Goal: Contribute content

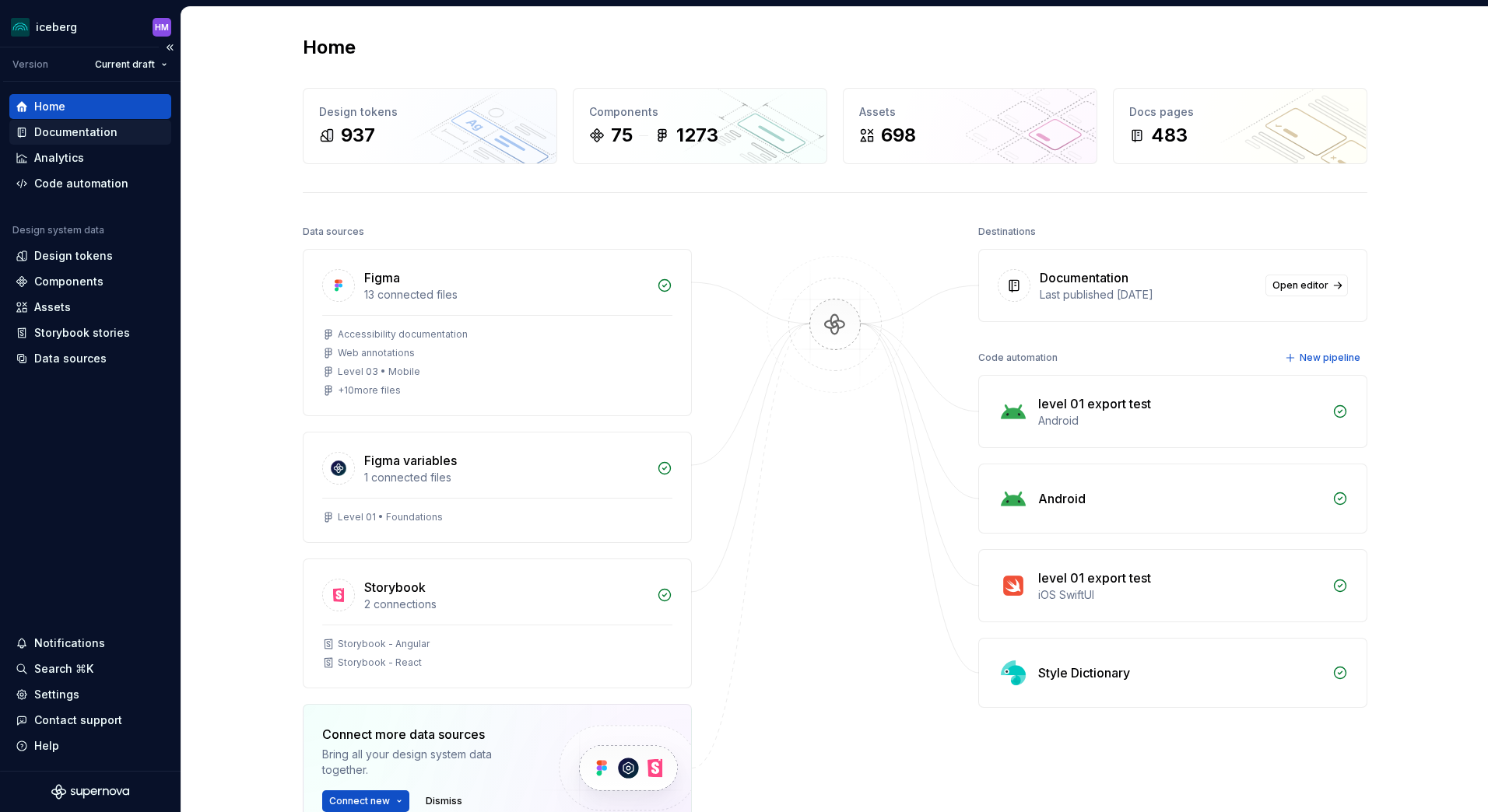
click at [57, 130] on div "Documentation" at bounding box center [75, 132] width 83 height 15
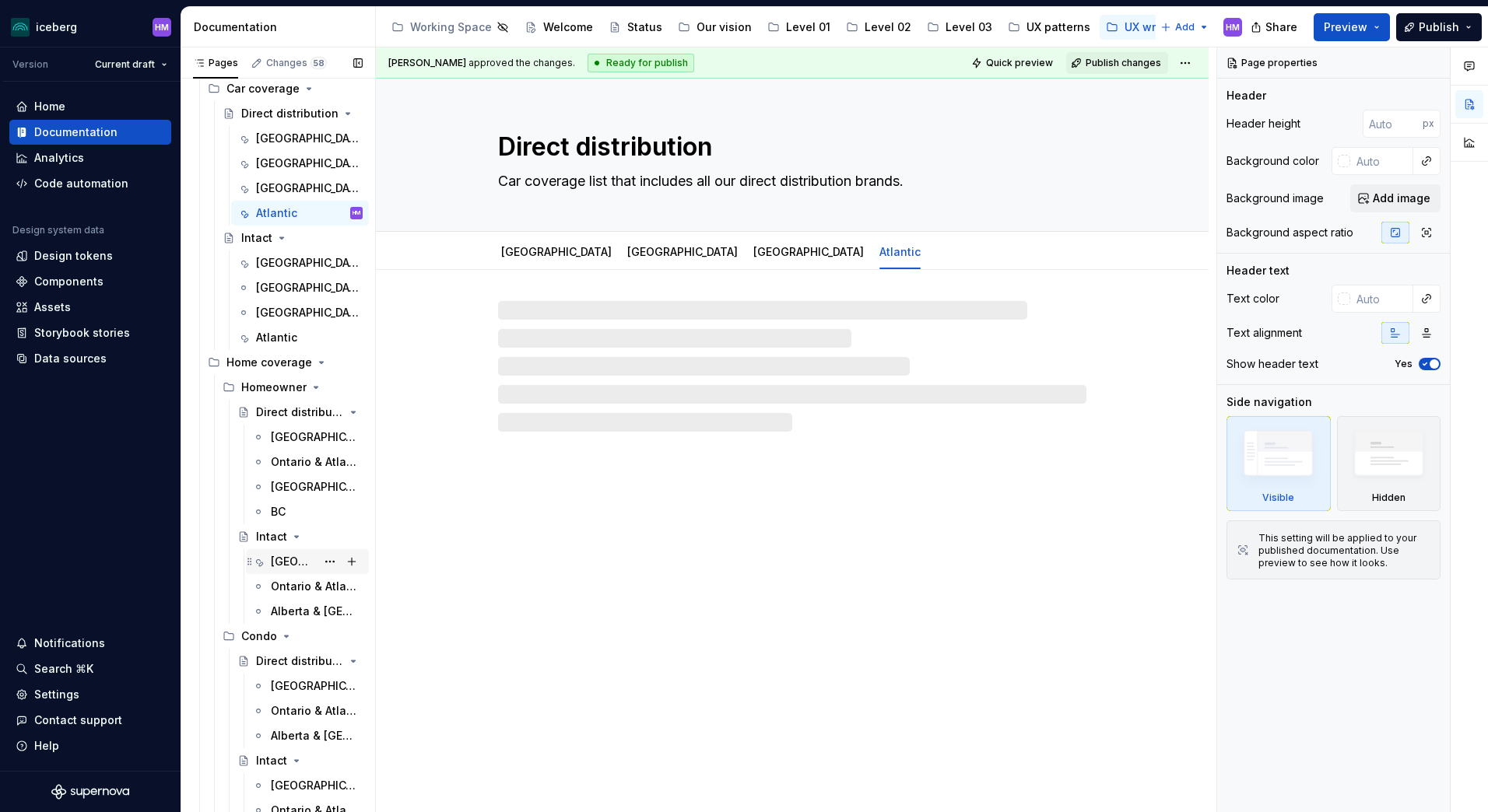
scroll to position [311, 0]
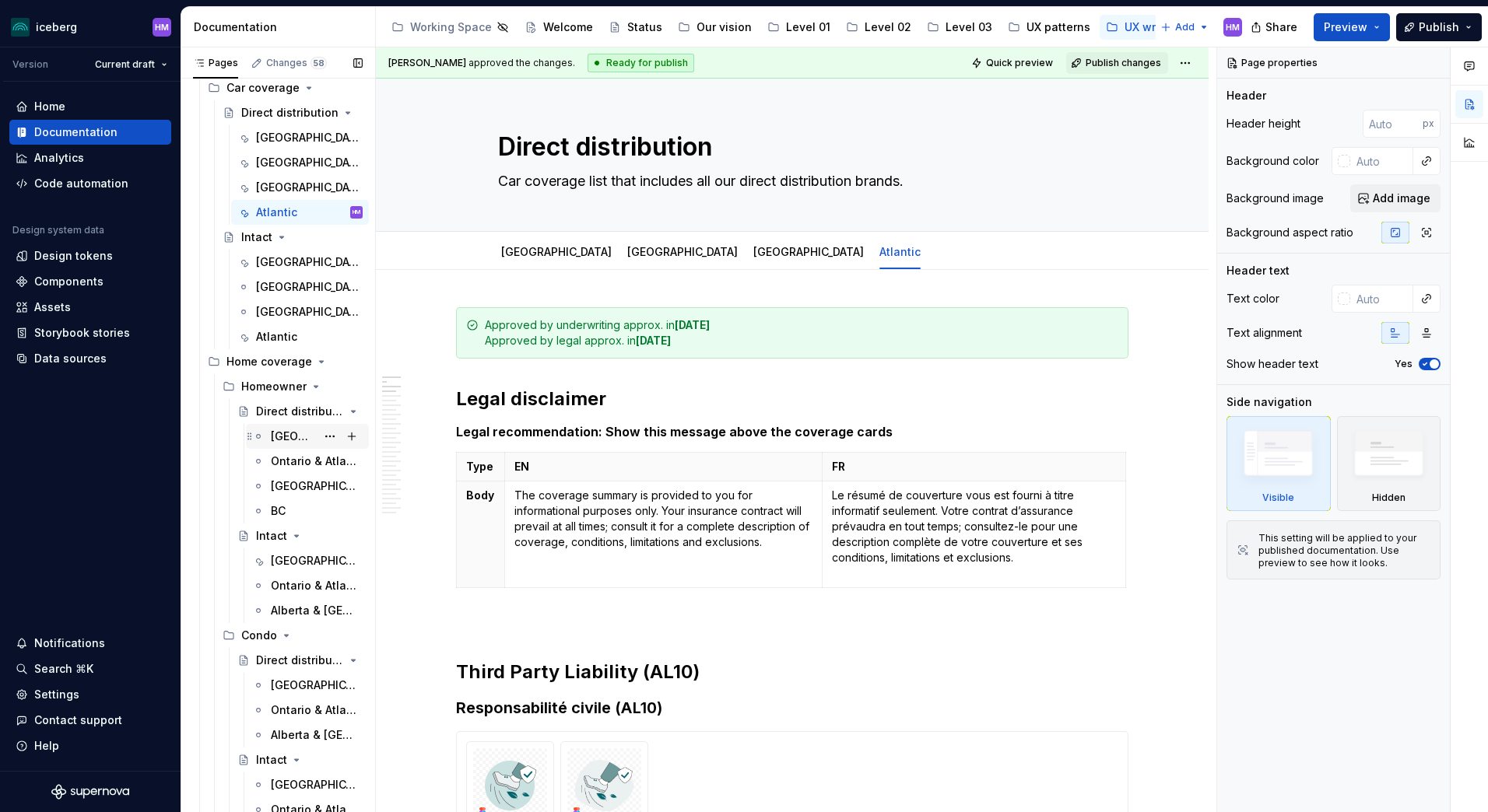
click at [281, 437] on div "[GEOGRAPHIC_DATA]" at bounding box center [293, 437] width 45 height 15
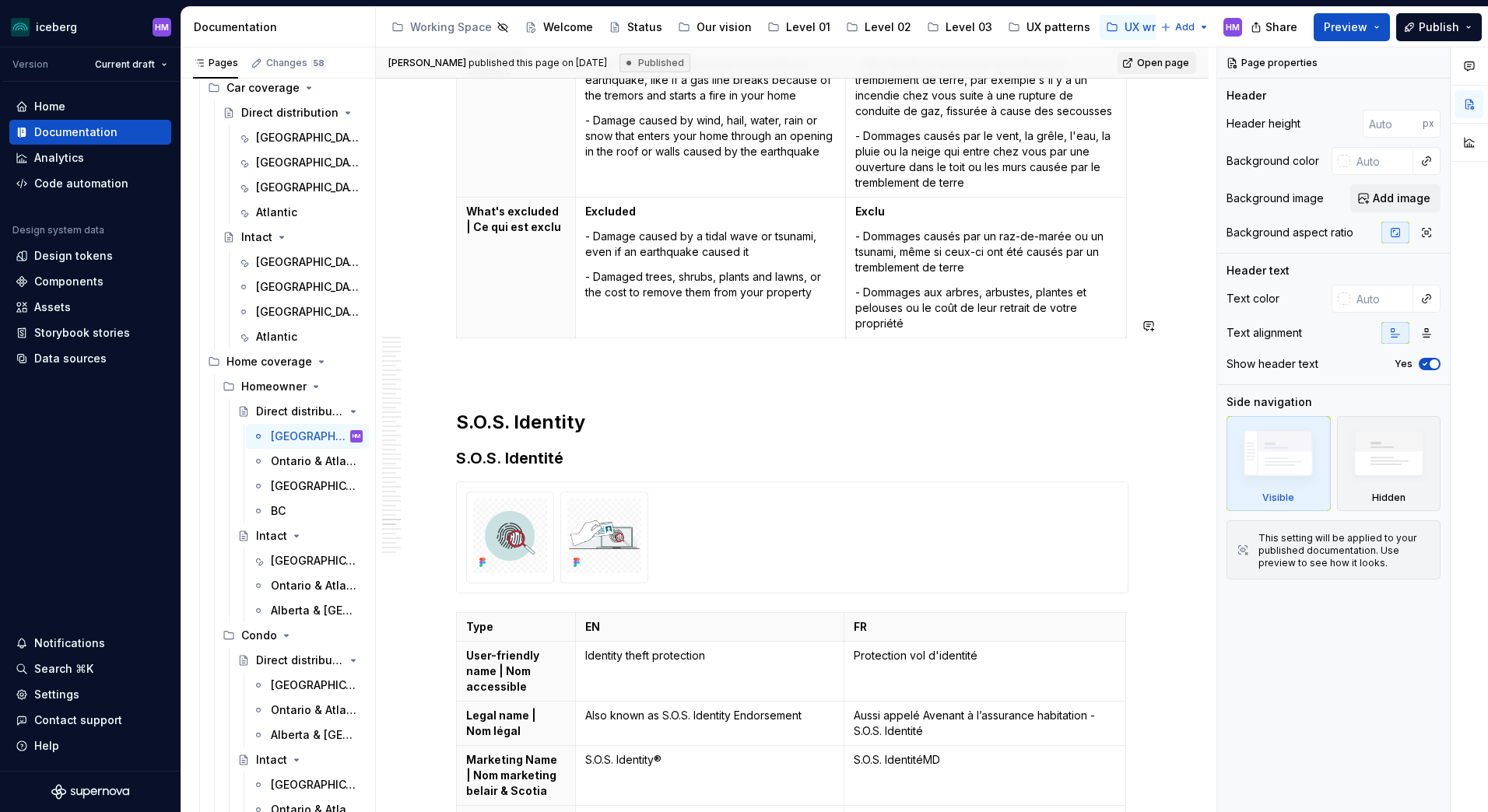
scroll to position [15643, 0]
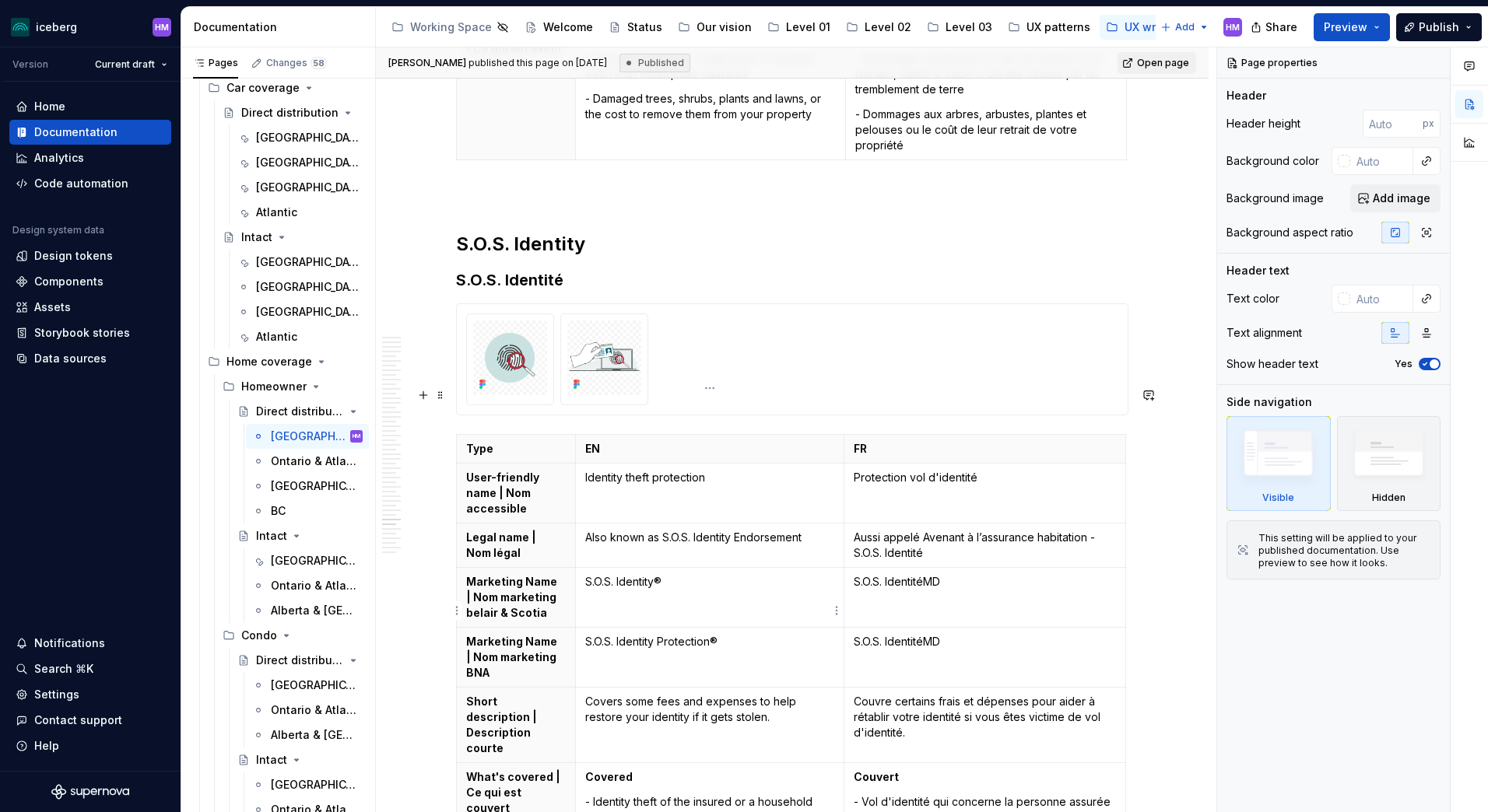
click at [668, 634] on p "S.O.S. Identity Protection®" at bounding box center [710, 642] width 249 height 15
type textarea "*"
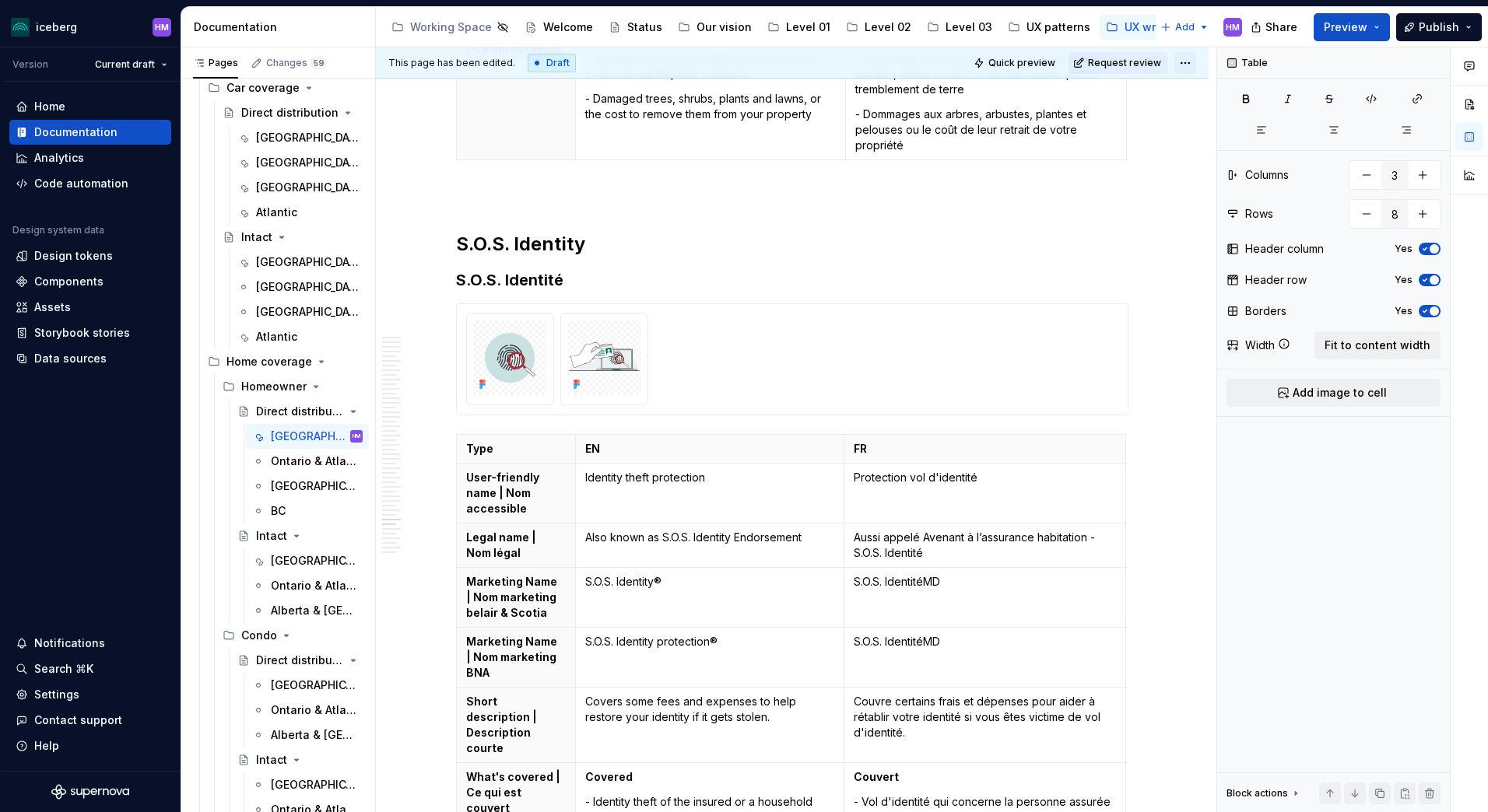
click at [1190, 62] on html "iceberg HM Version Current draft Home Documentation Analytics Code automation D…" at bounding box center [744, 406] width 1488 height 812
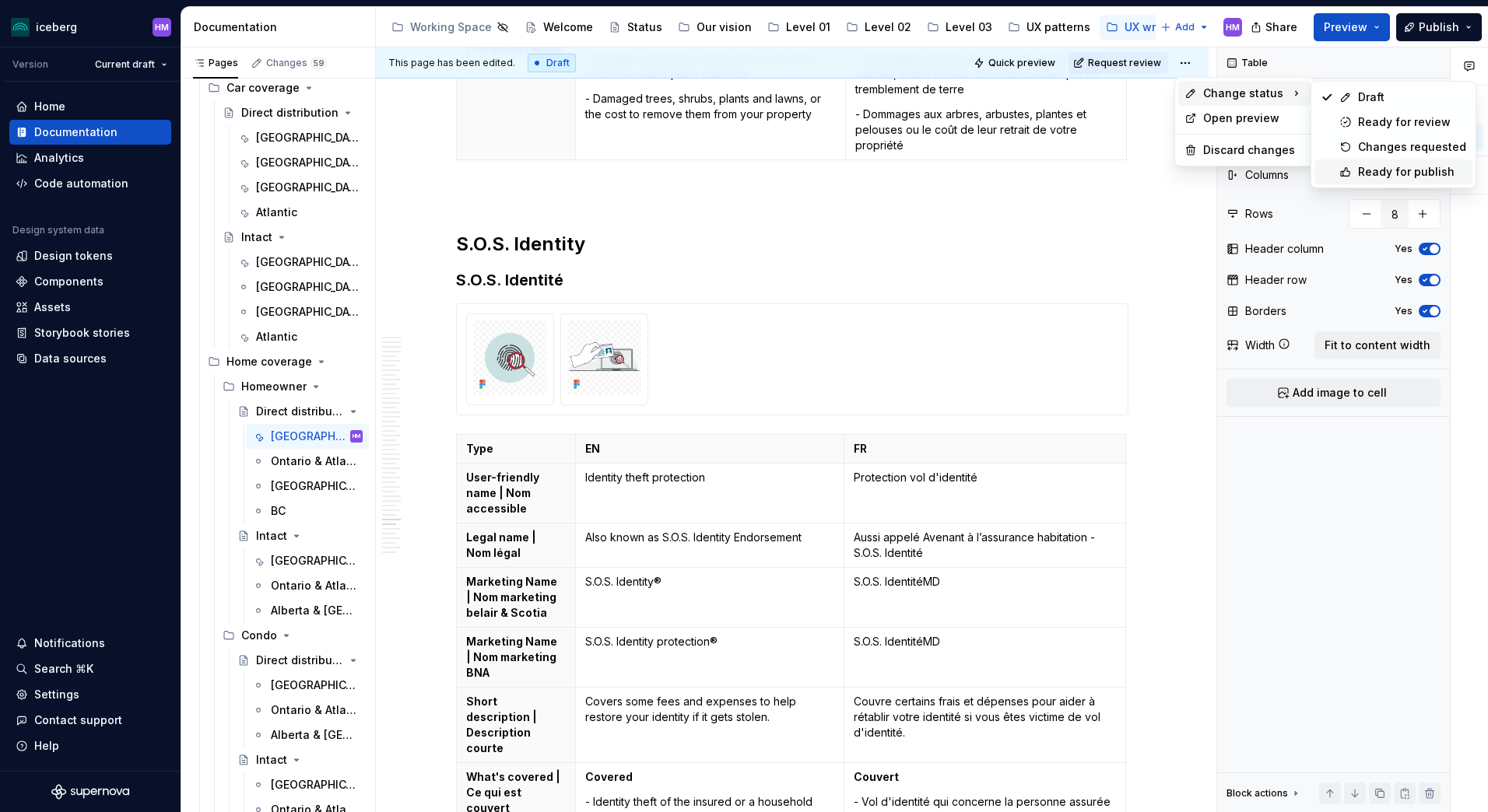
click at [1381, 174] on div "Ready for publish" at bounding box center [1413, 172] width 108 height 15
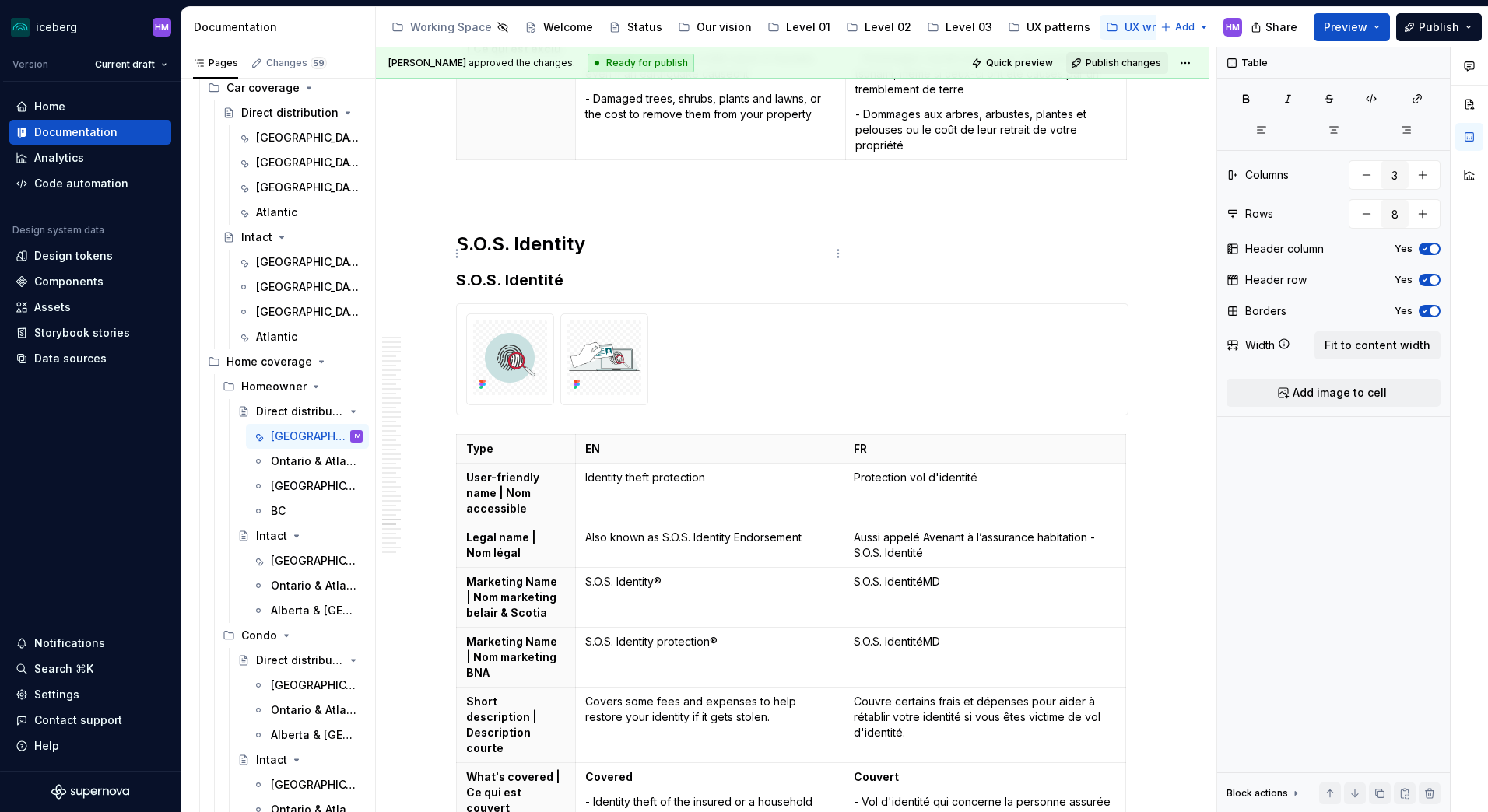
scroll to position [15275, 0]
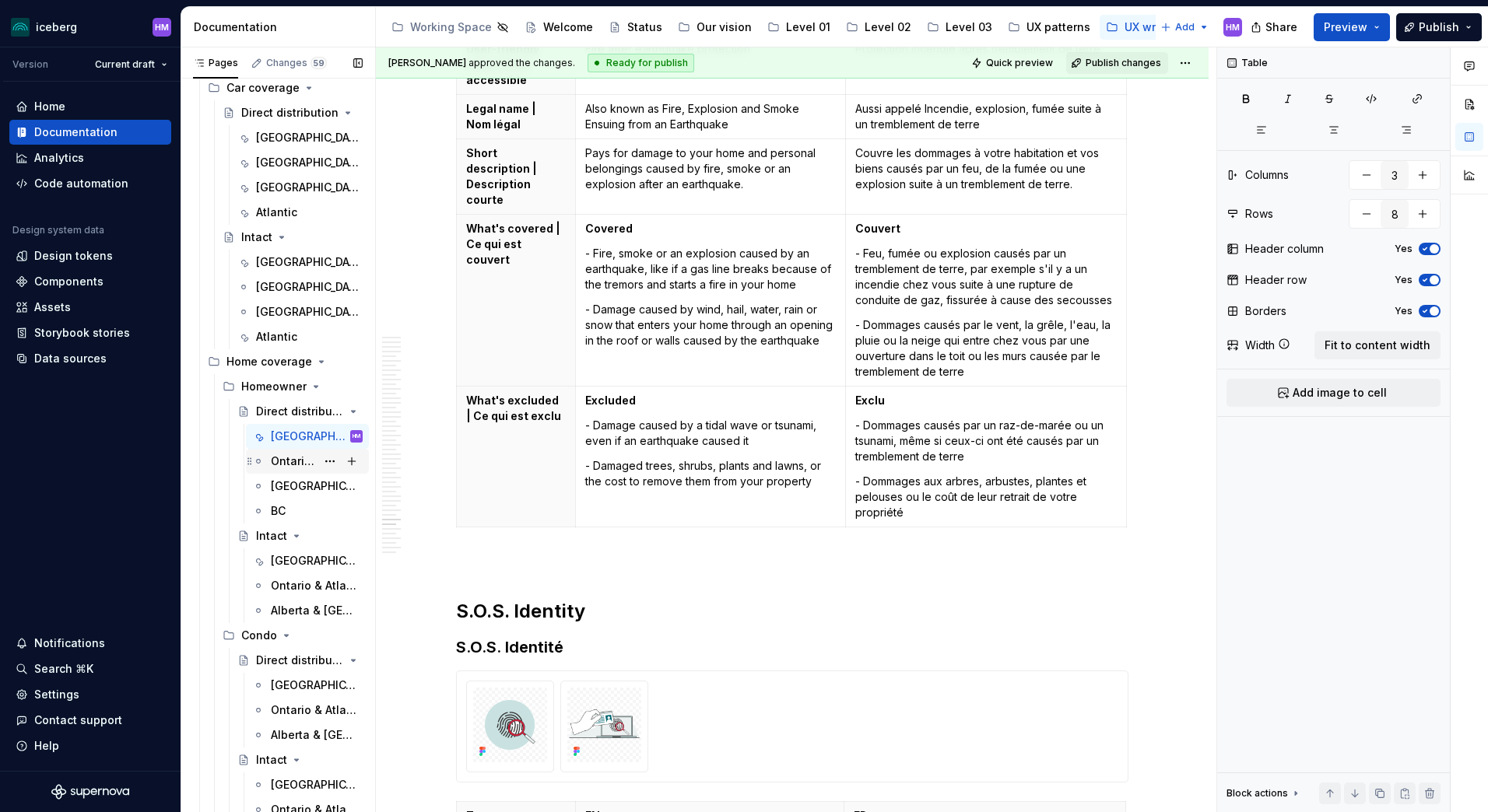
click at [289, 461] on div "Ontario & Atlantic" at bounding box center [293, 461] width 45 height 15
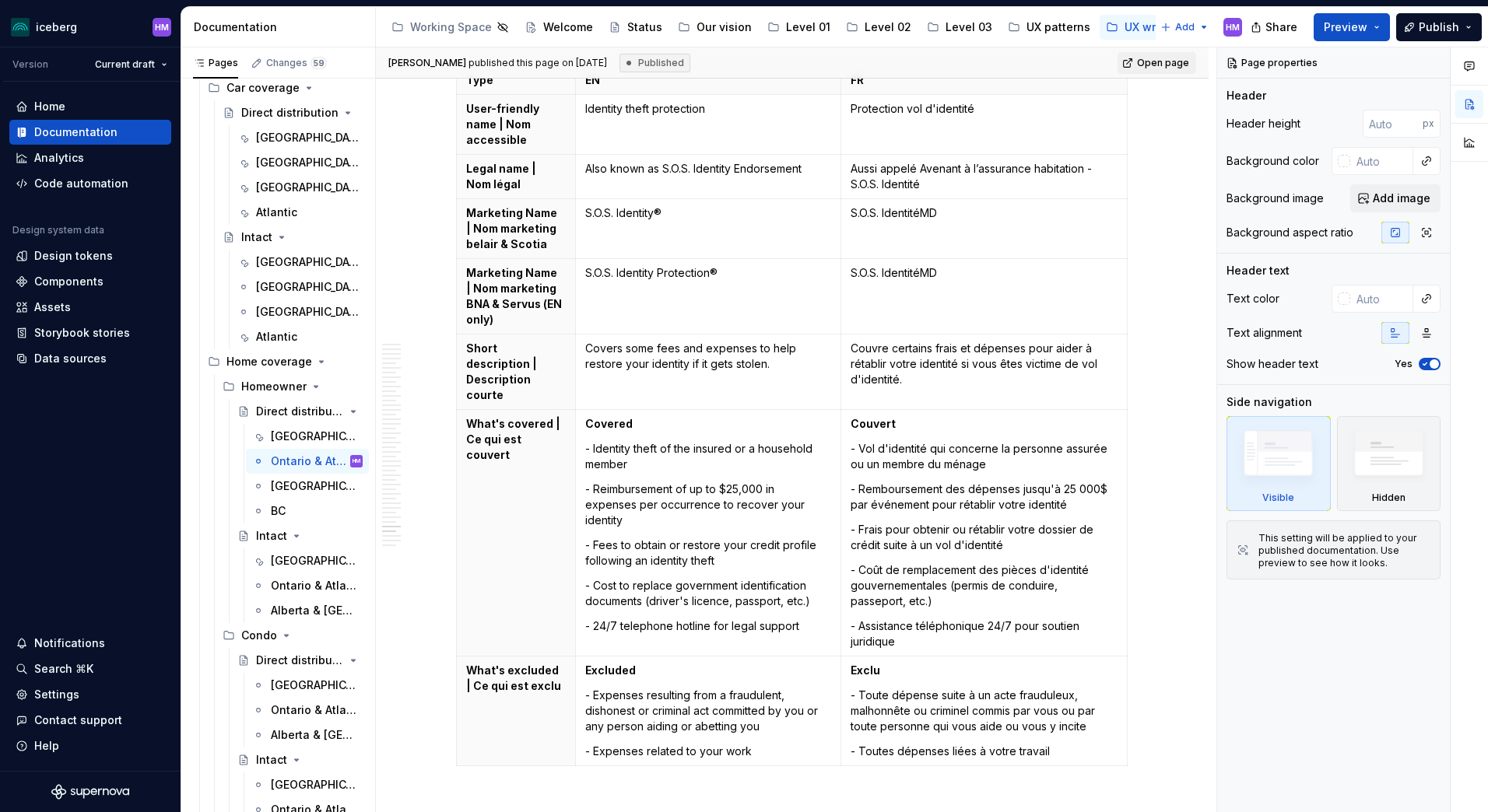
scroll to position [15606, 0]
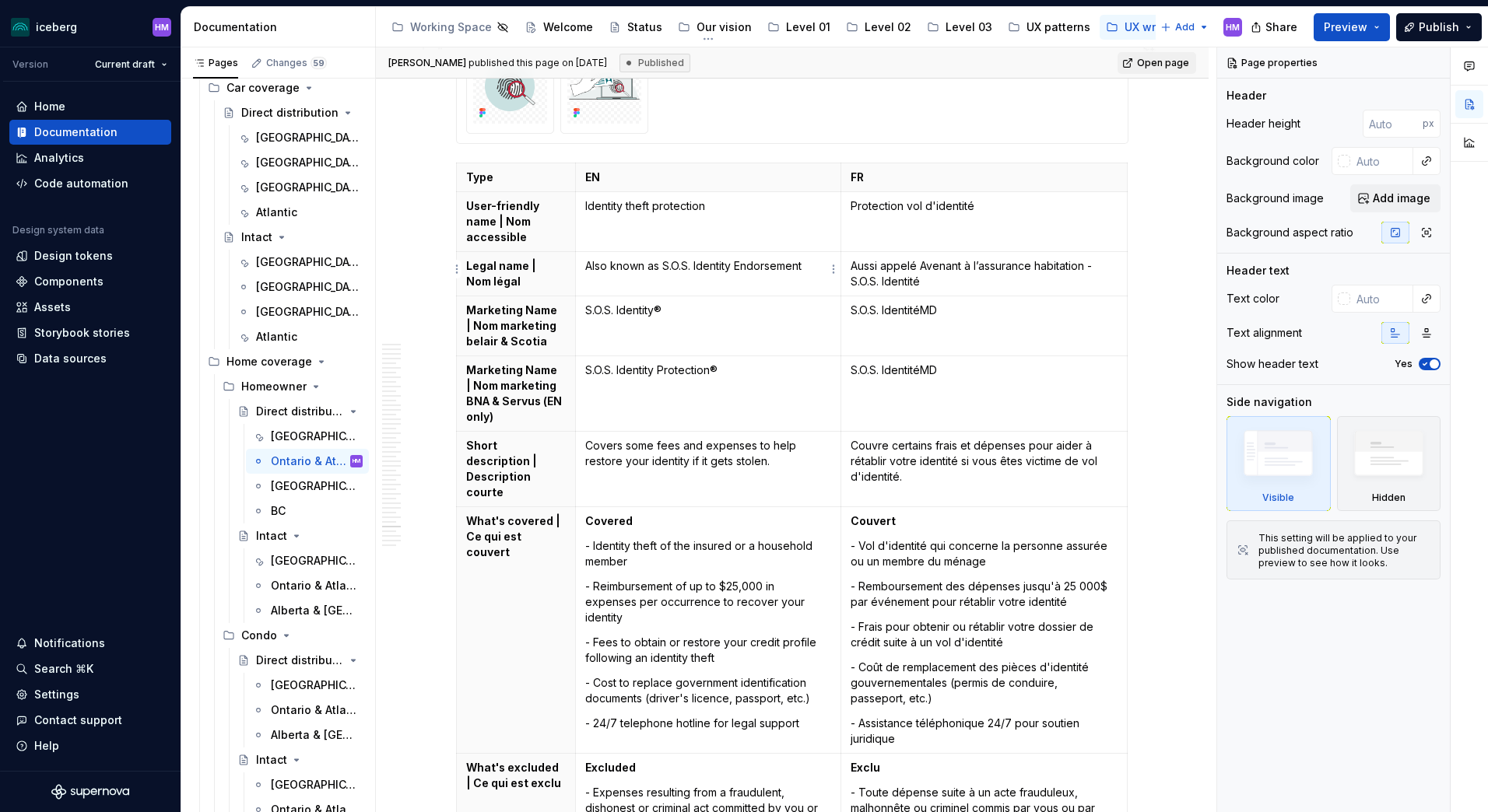
click at [666, 362] on p "S.O.S. Identity Protection®" at bounding box center [708, 370] width 246 height 15
type textarea "*"
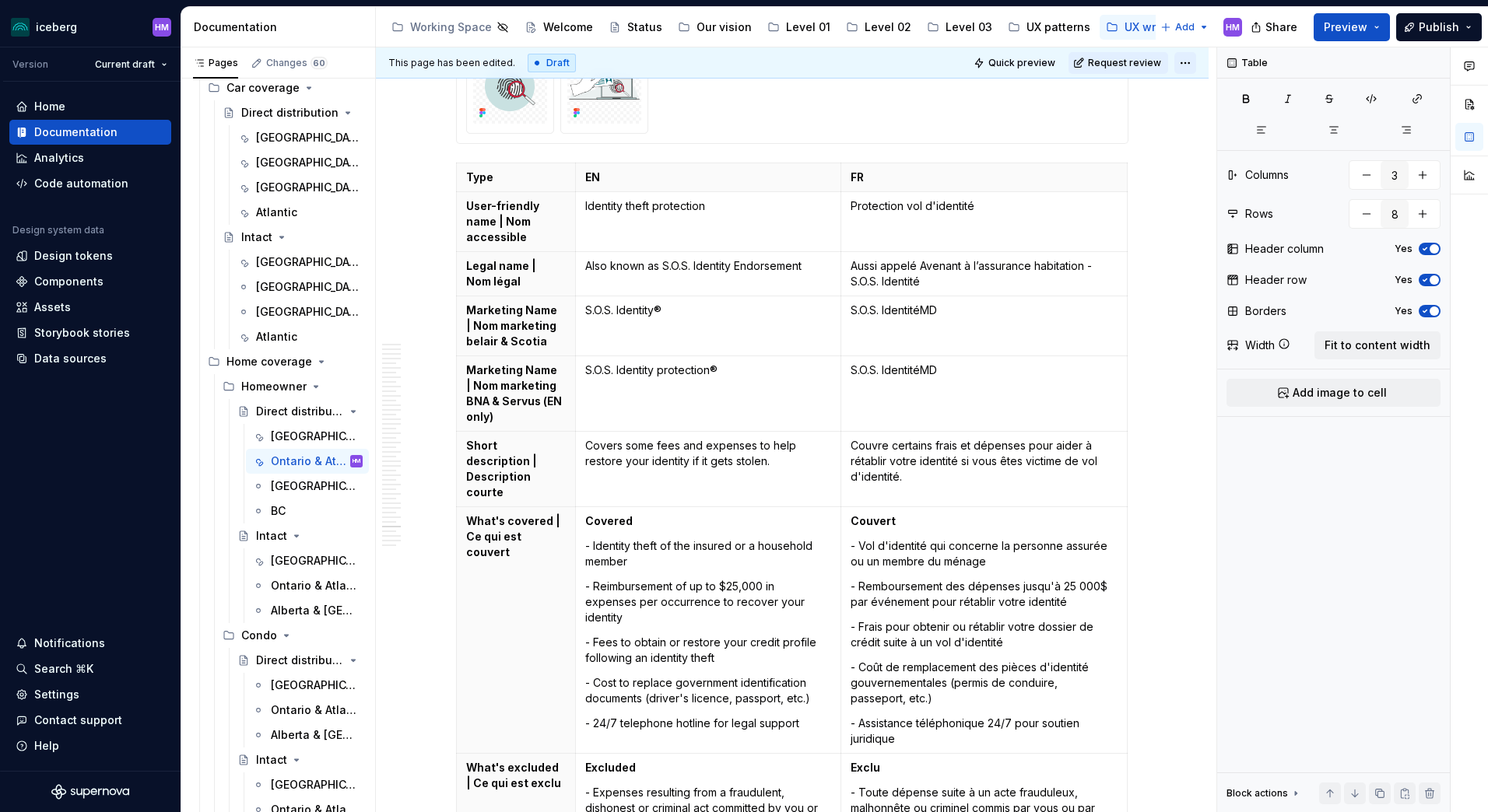
click at [1189, 67] on html "iceberg HM Version Current draft Home Documentation Analytics Code automation D…" at bounding box center [744, 406] width 1488 height 812
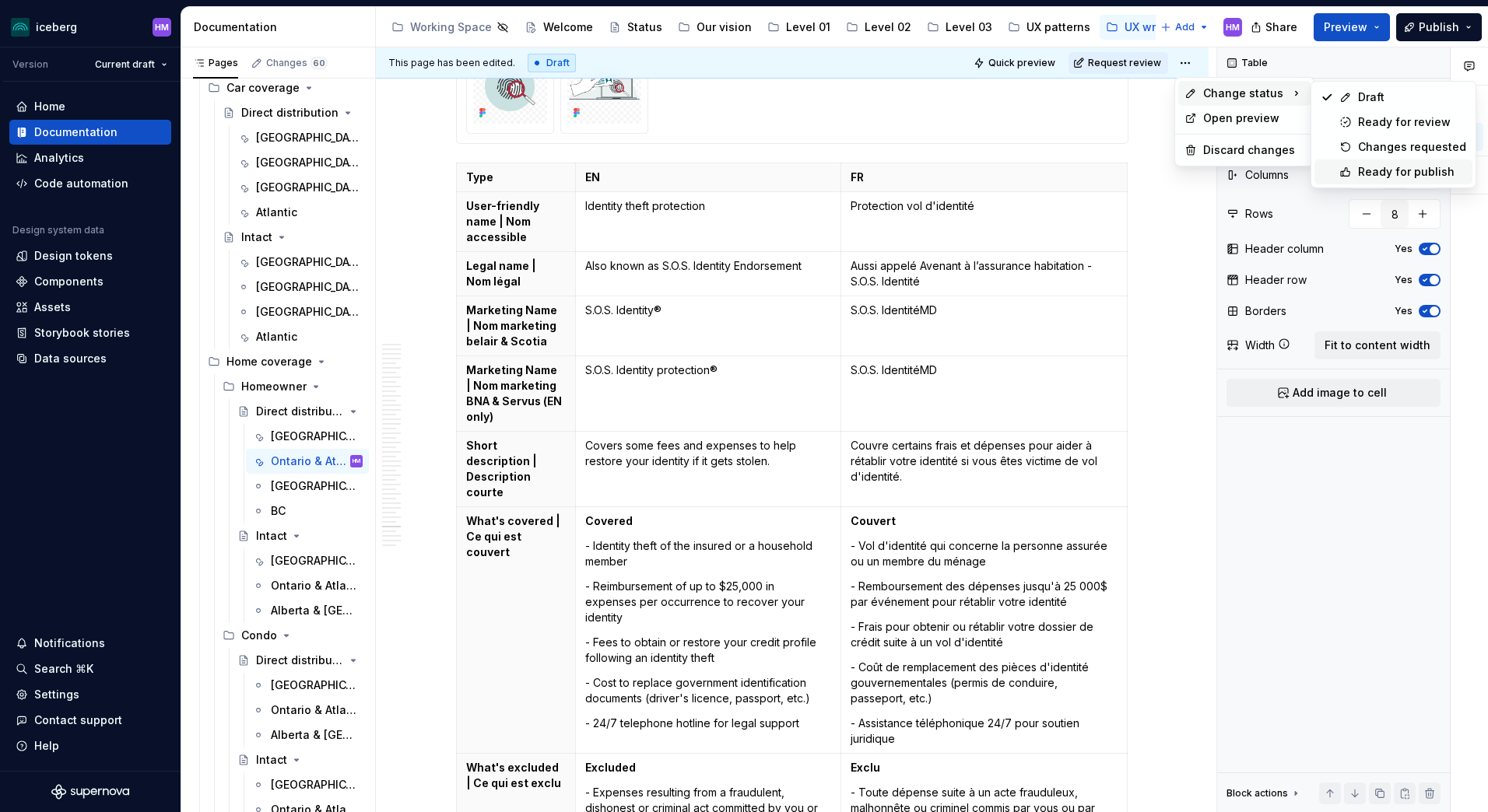
click at [1382, 177] on div "Ready for publish" at bounding box center [1413, 172] width 108 height 15
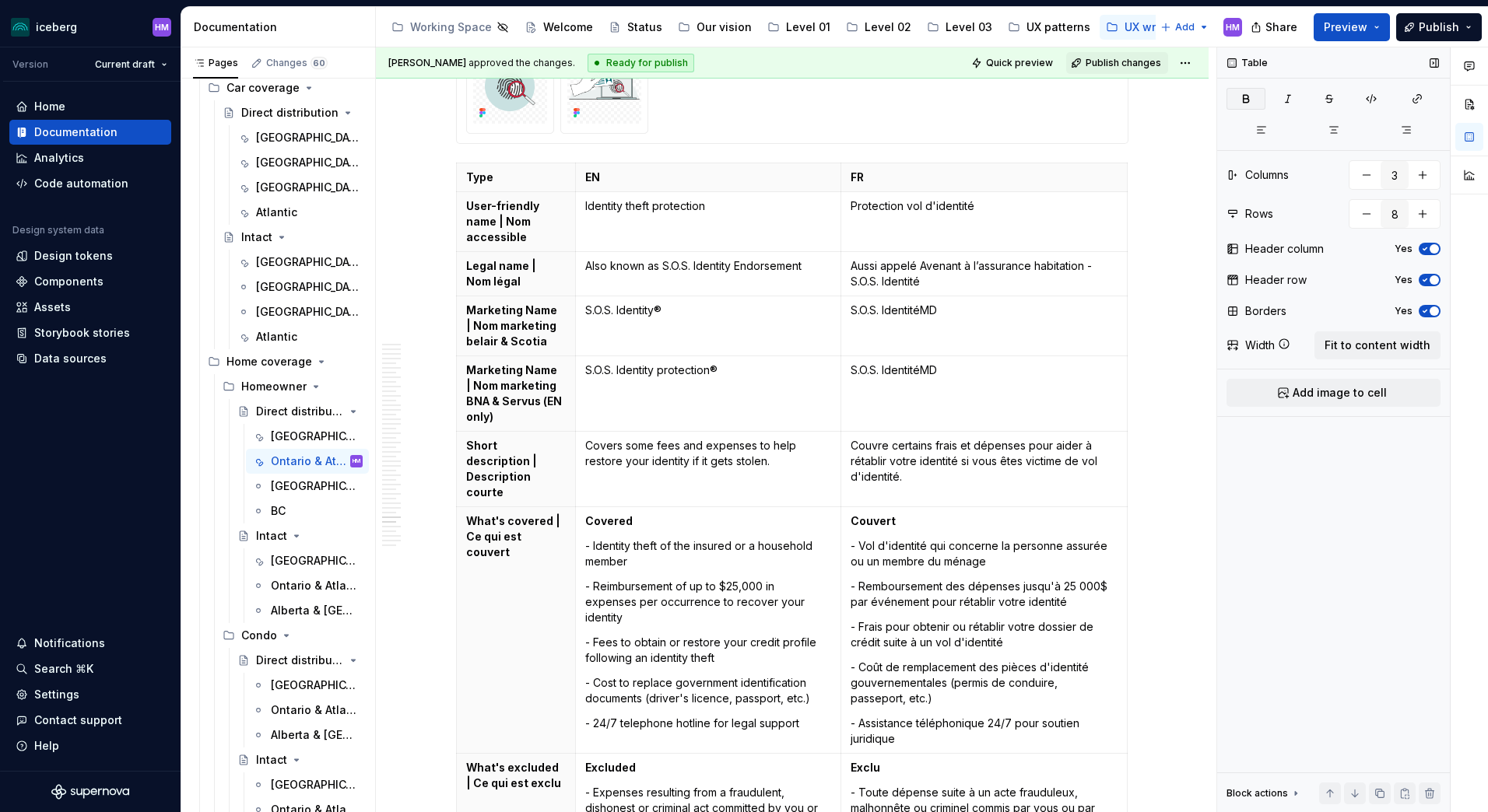
scroll to position [15239, 0]
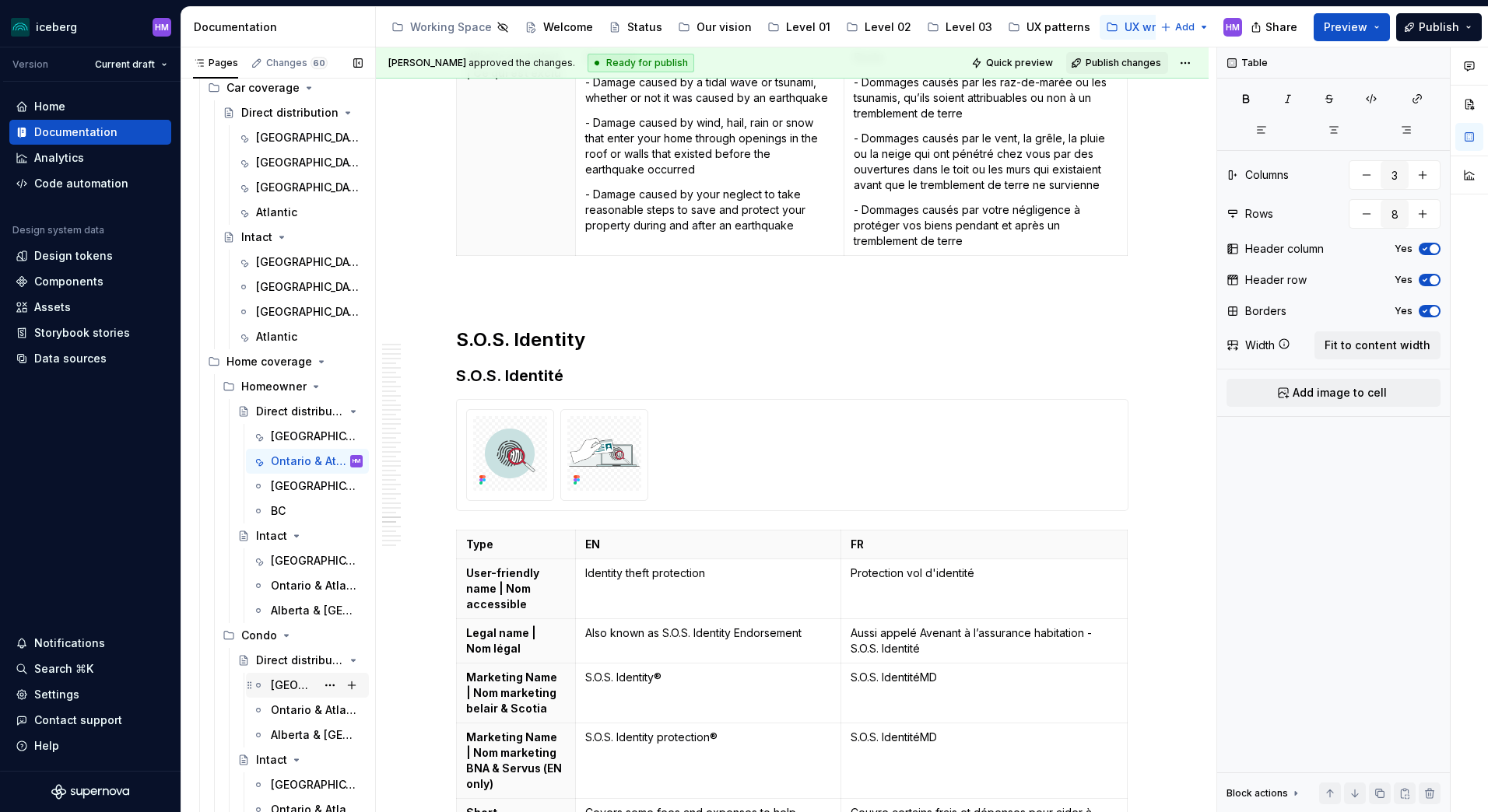
click at [281, 684] on div "[GEOGRAPHIC_DATA]" at bounding box center [293, 685] width 45 height 15
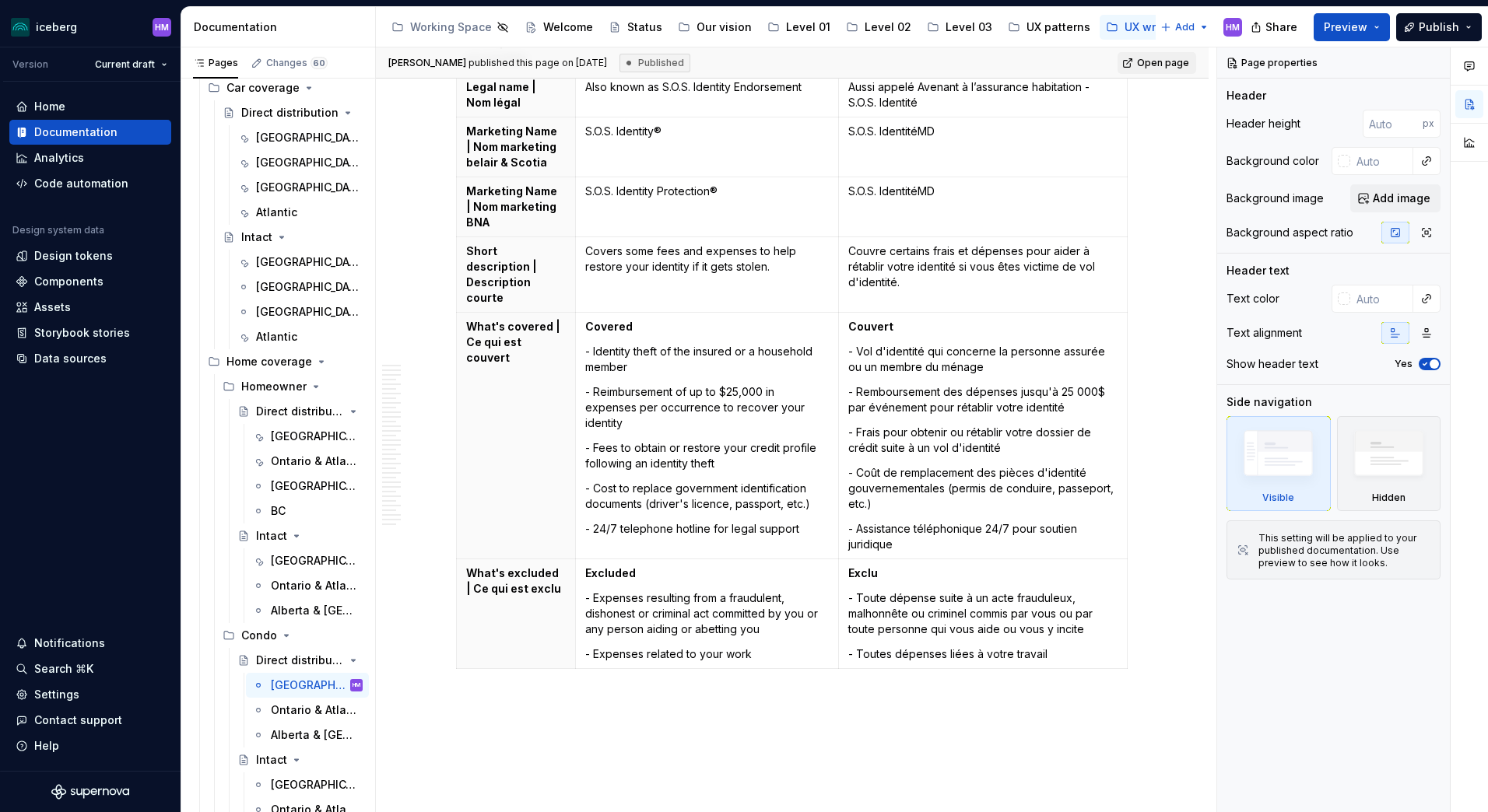
scroll to position [12510, 0]
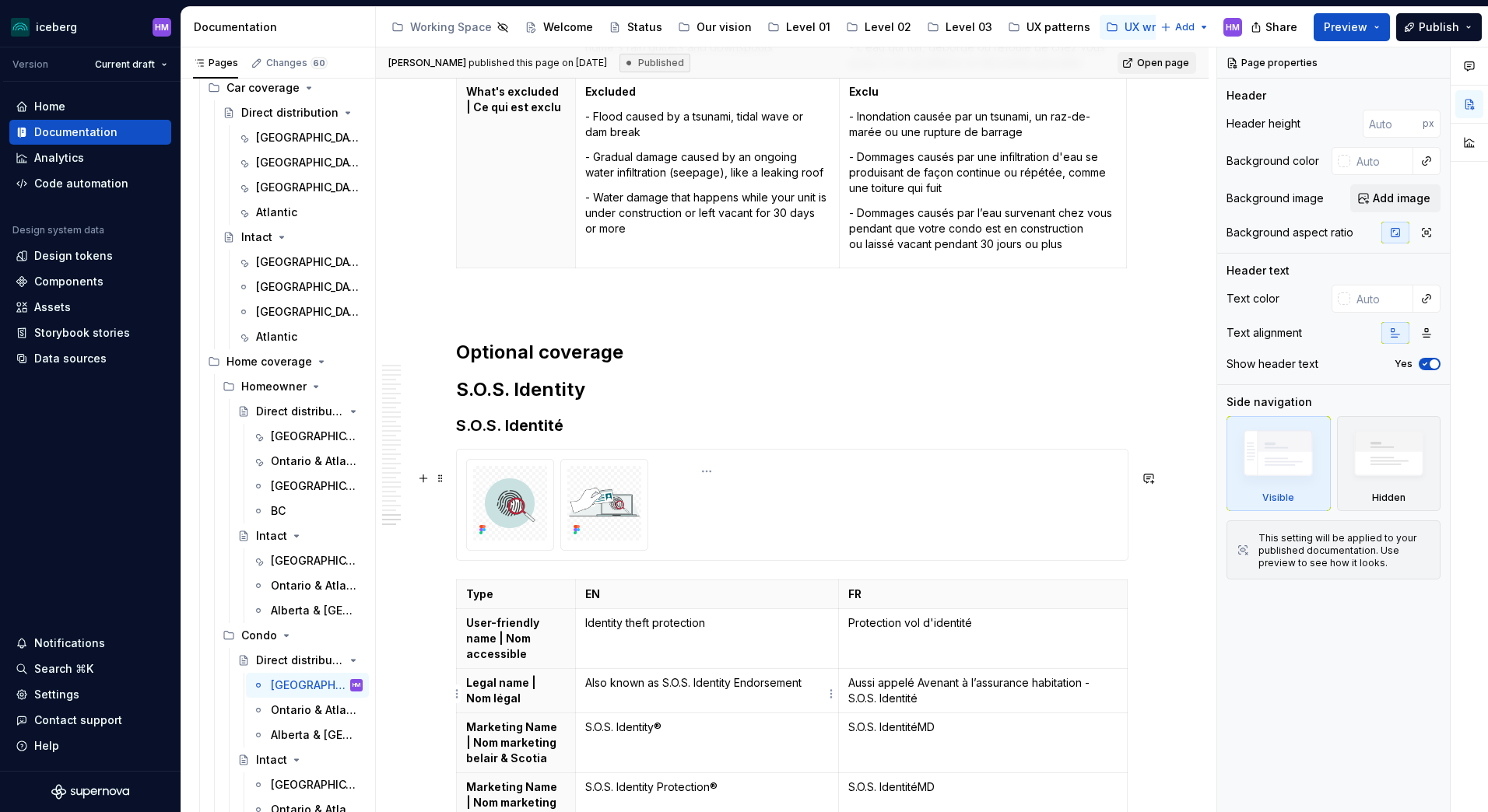
click at [667, 780] on p "S.O.S. Identity Protection®" at bounding box center [707, 788] width 244 height 15
type textarea "*"
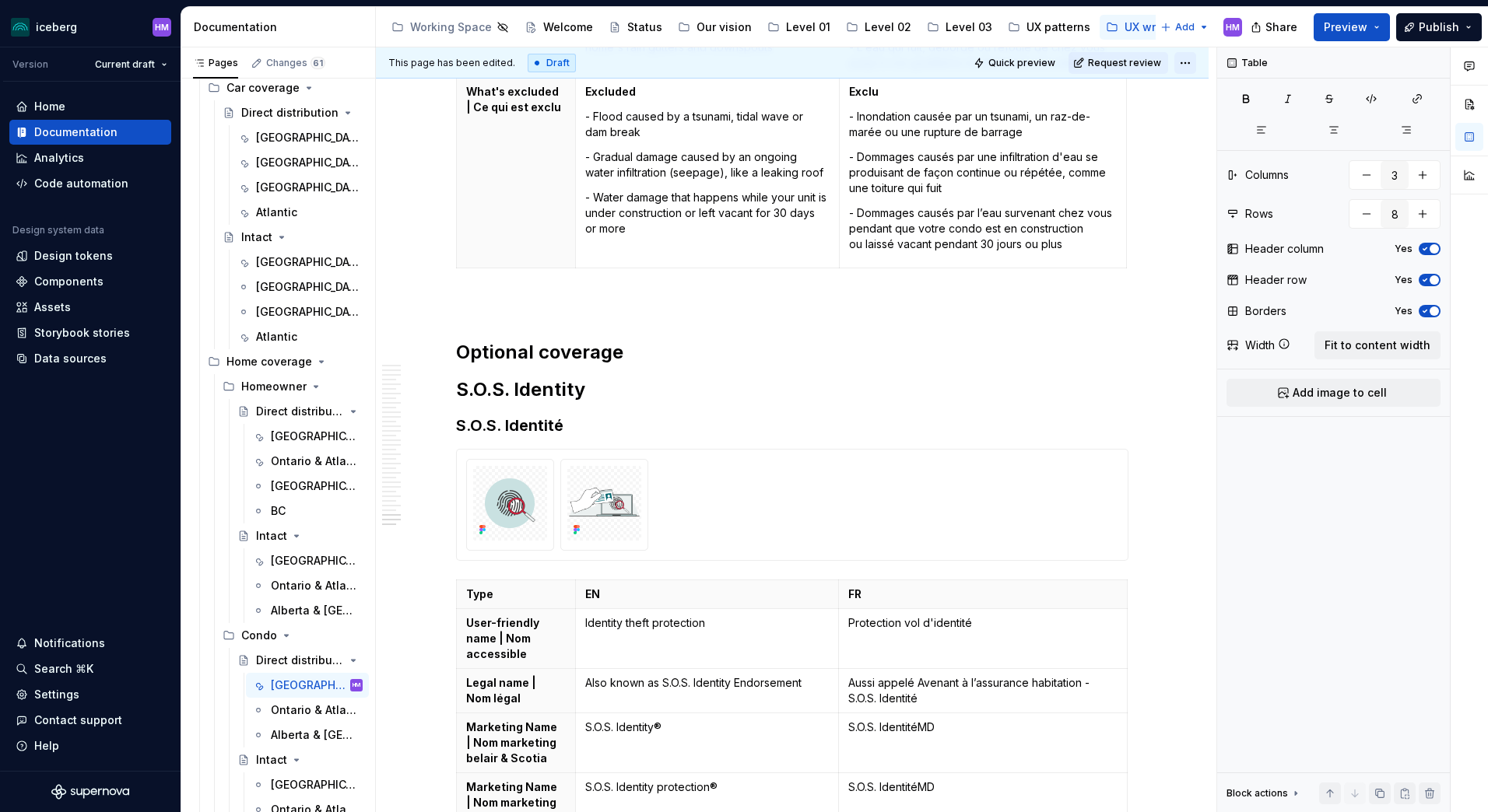
click at [1186, 58] on html "iceberg HM Version Current draft Home Documentation Analytics Code automation D…" at bounding box center [744, 406] width 1488 height 812
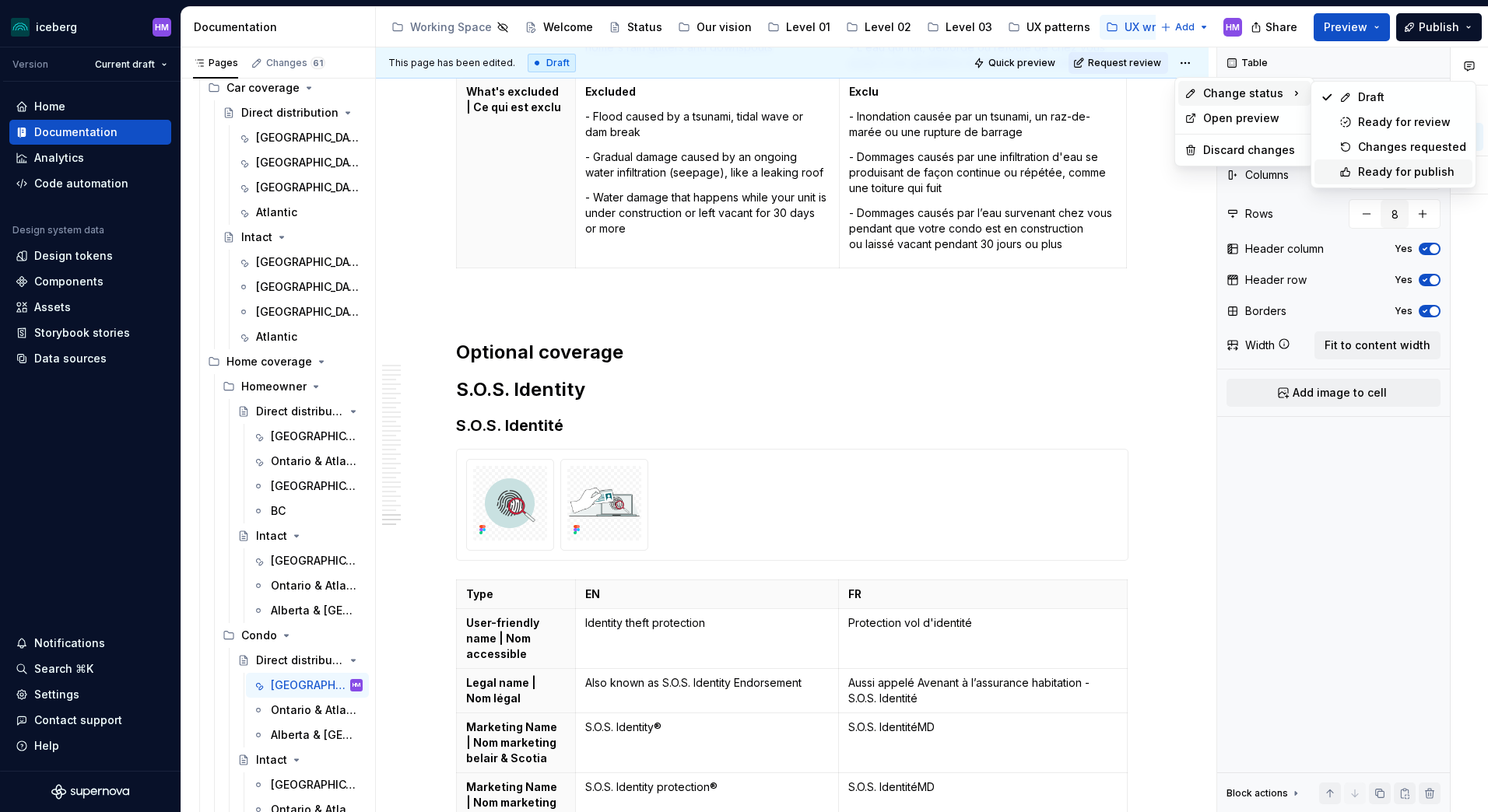
click at [1402, 176] on div "Ready for publish" at bounding box center [1413, 172] width 108 height 15
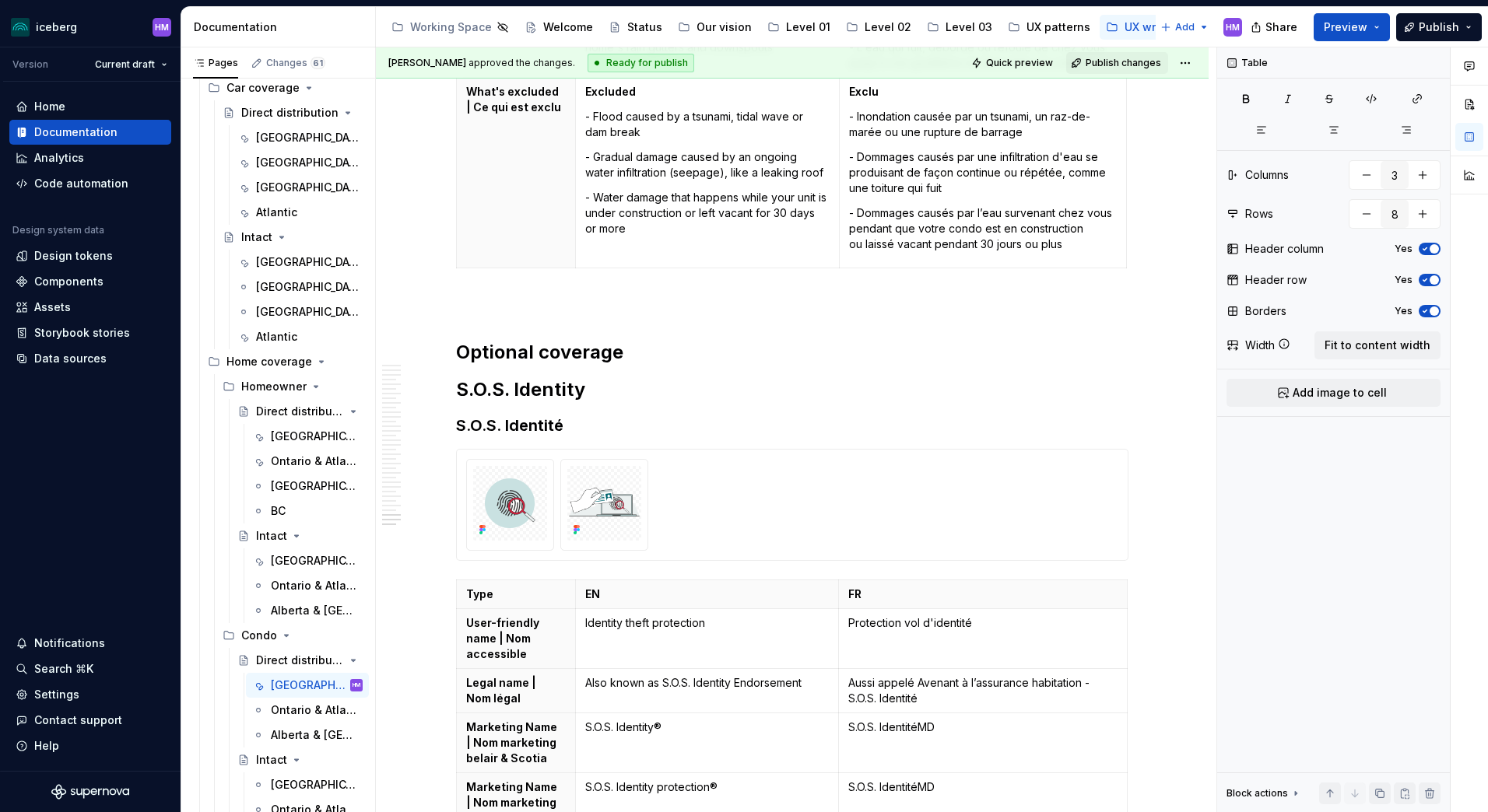
scroll to position [12142, 0]
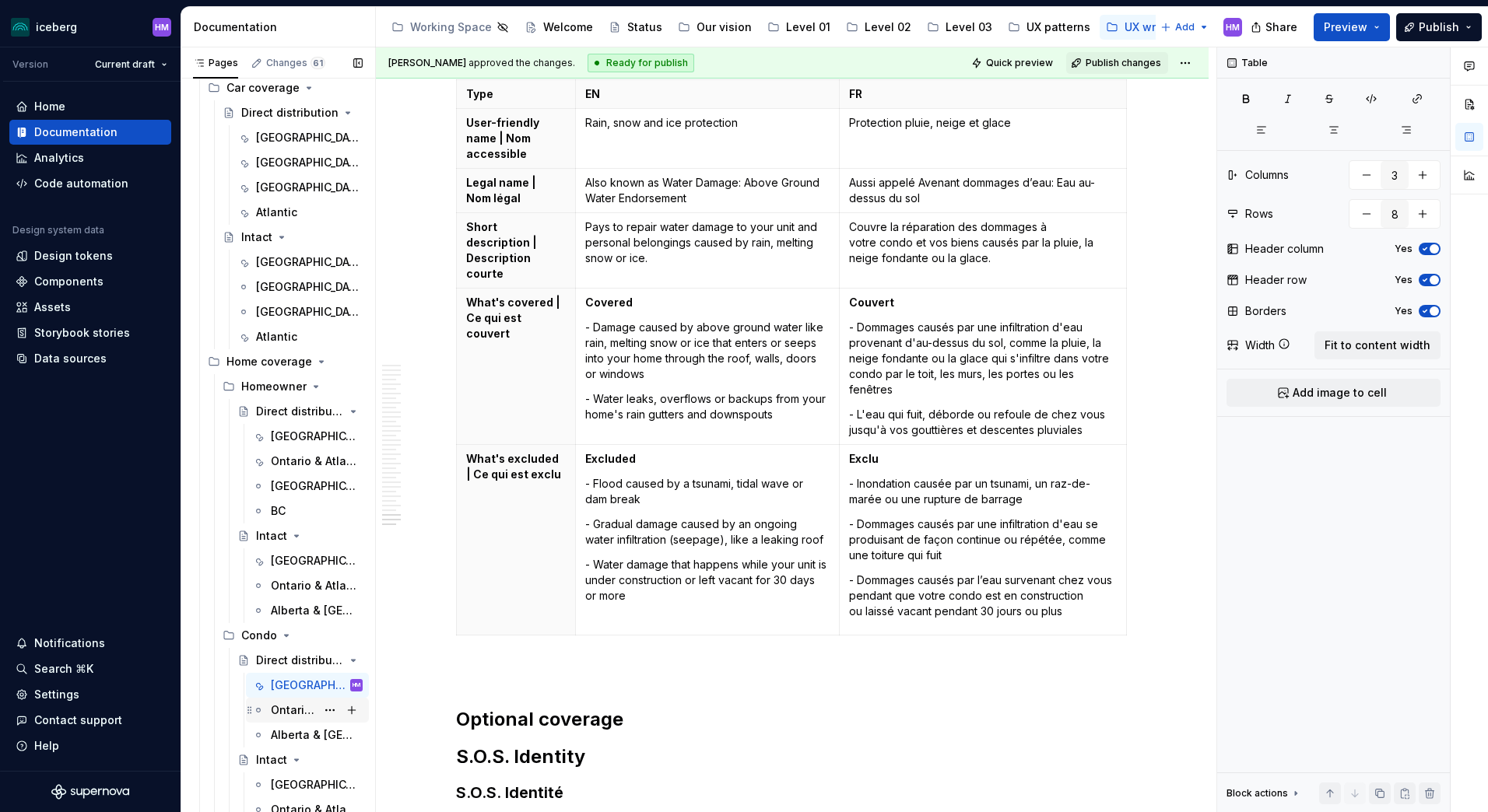
click at [294, 715] on div "Ontario & Atlantic" at bounding box center [293, 710] width 45 height 15
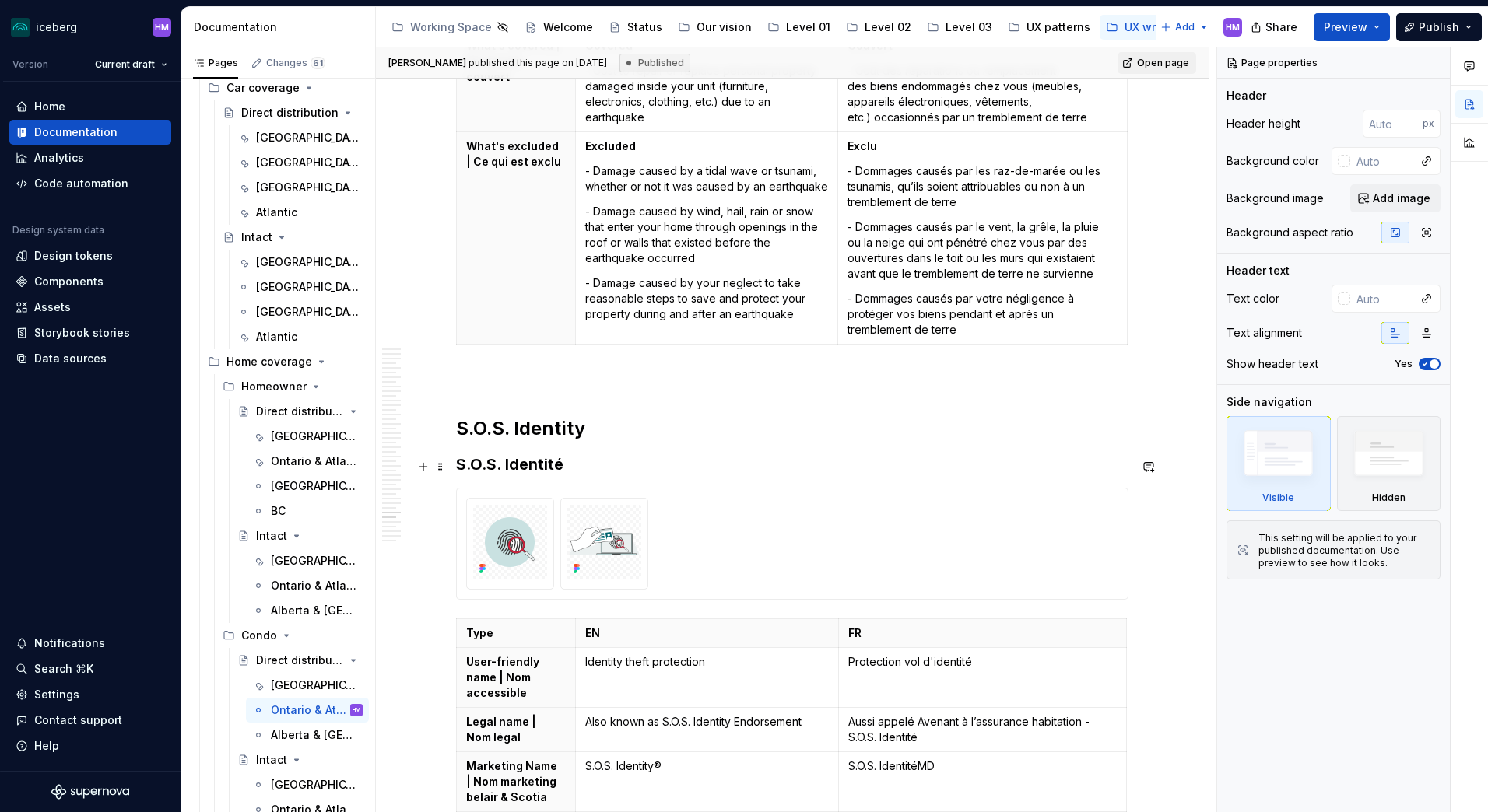
scroll to position [12716, 0]
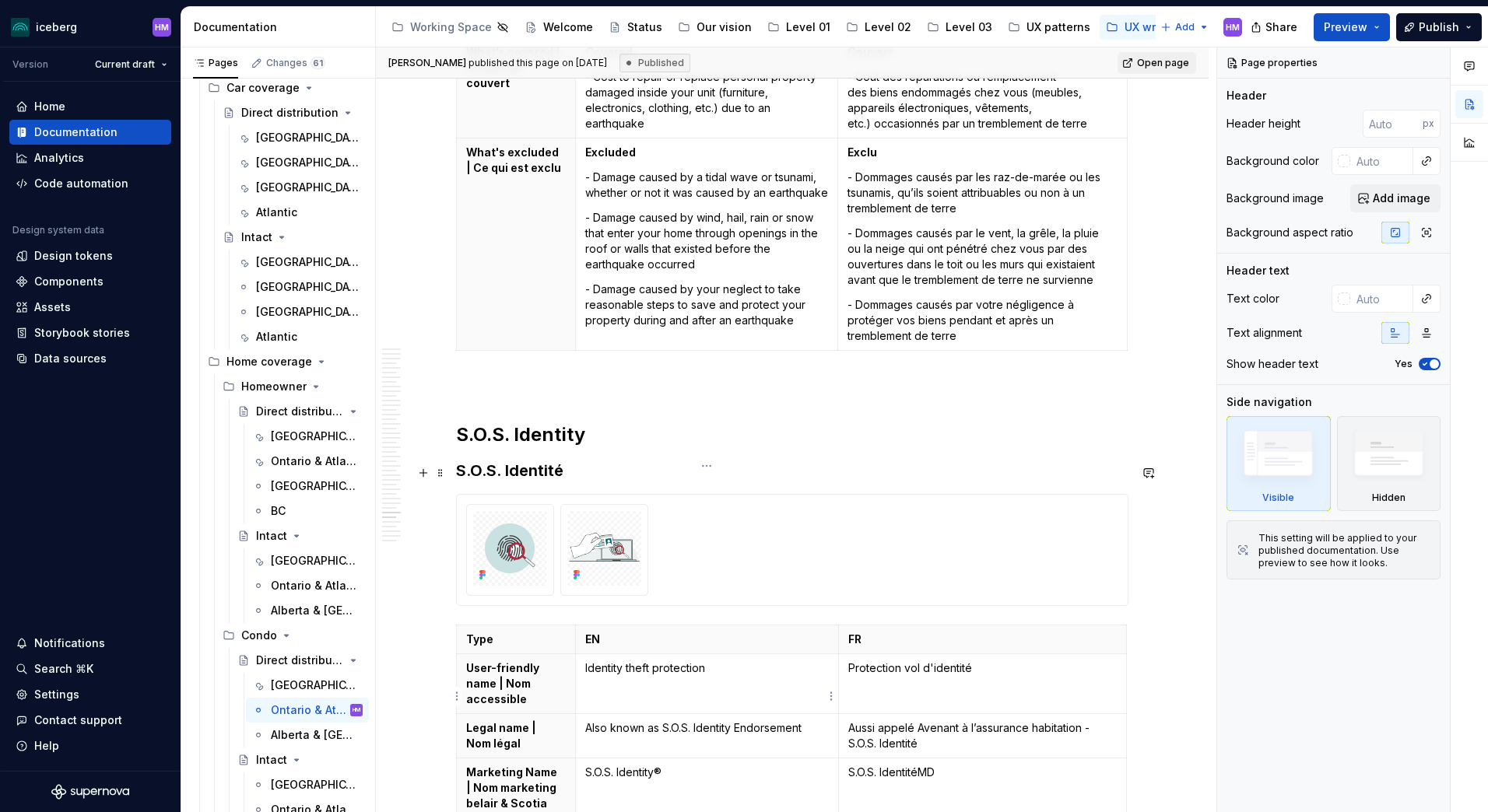
drag, startPoint x: 664, startPoint y: 673, endPoint x: 705, endPoint y: 668, distance: 41.3
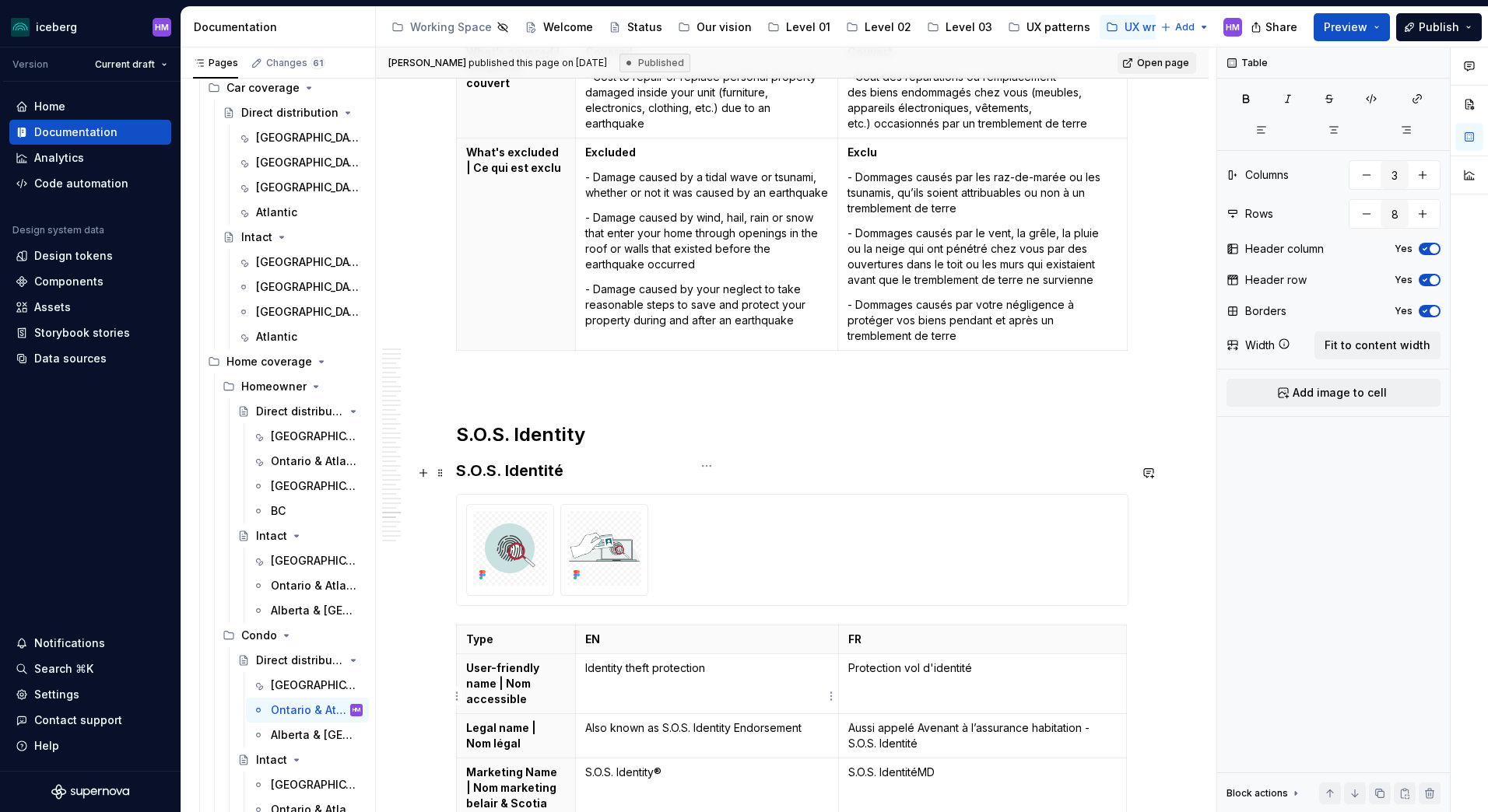
type textarea "*"
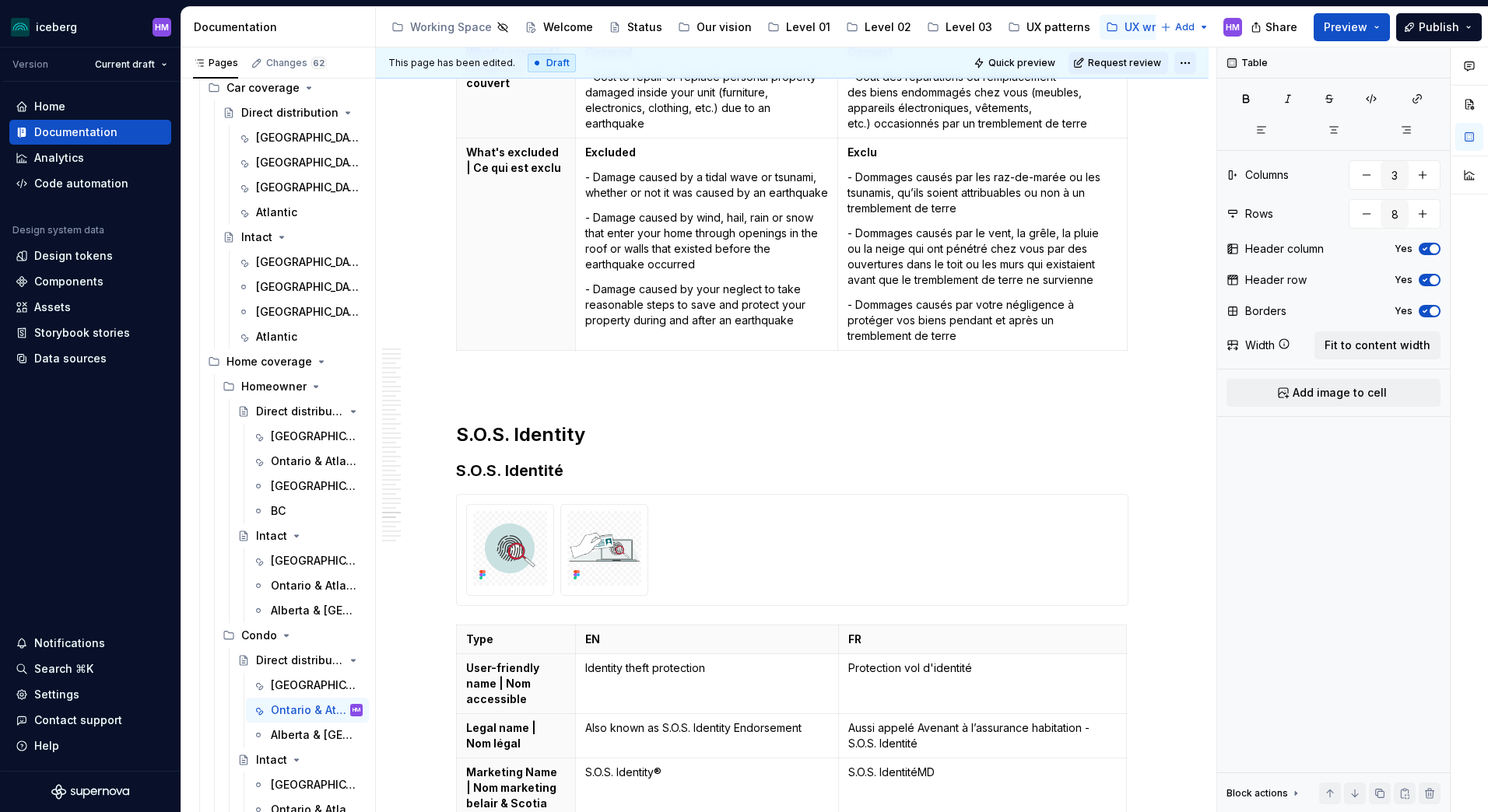
click at [1193, 66] on html "iceberg HM Version Current draft Home Documentation Analytics Code automation D…" at bounding box center [744, 406] width 1488 height 812
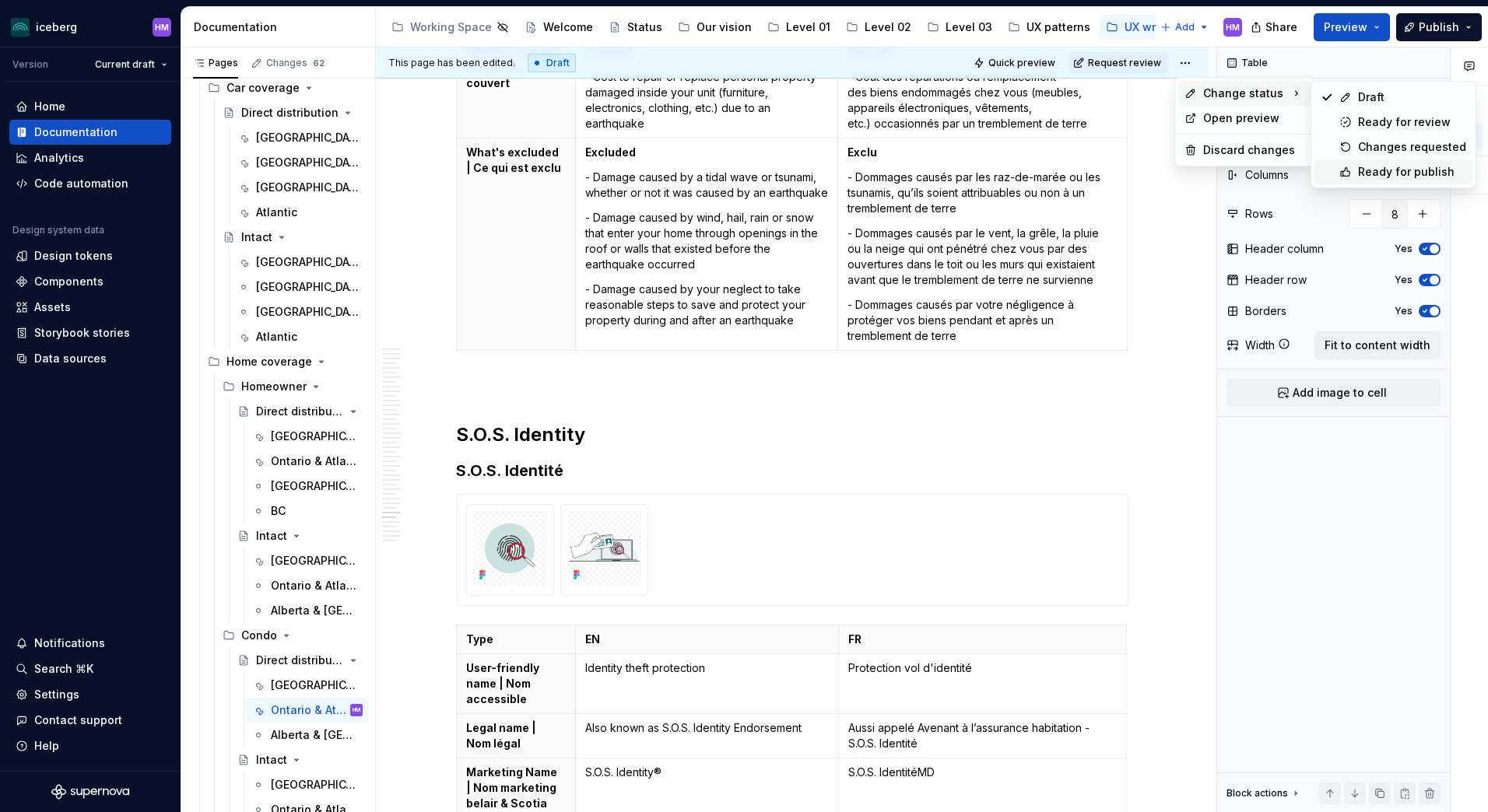
click at [1396, 172] on div "Ready for publish" at bounding box center [1413, 172] width 108 height 15
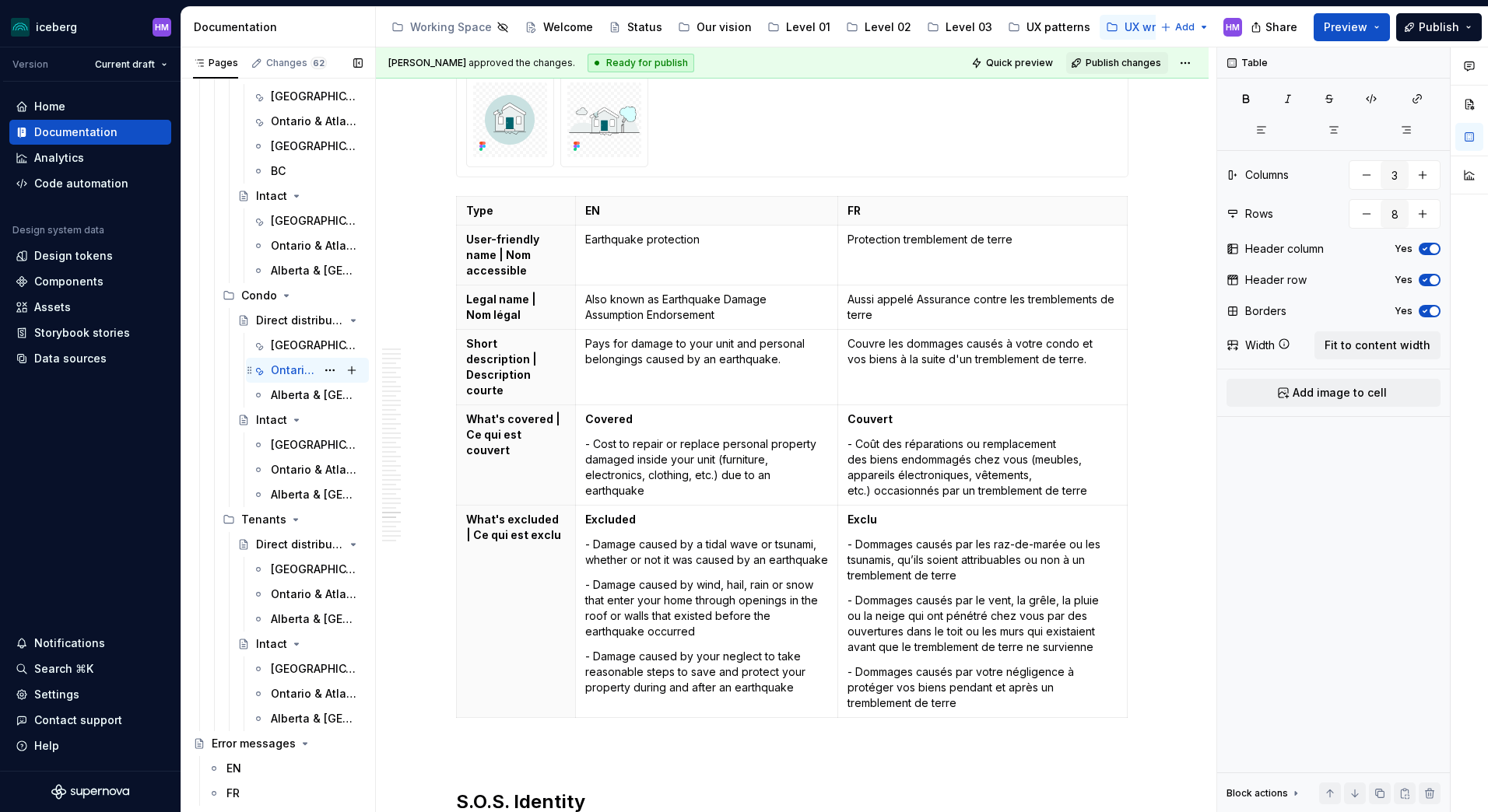
scroll to position [701, 0]
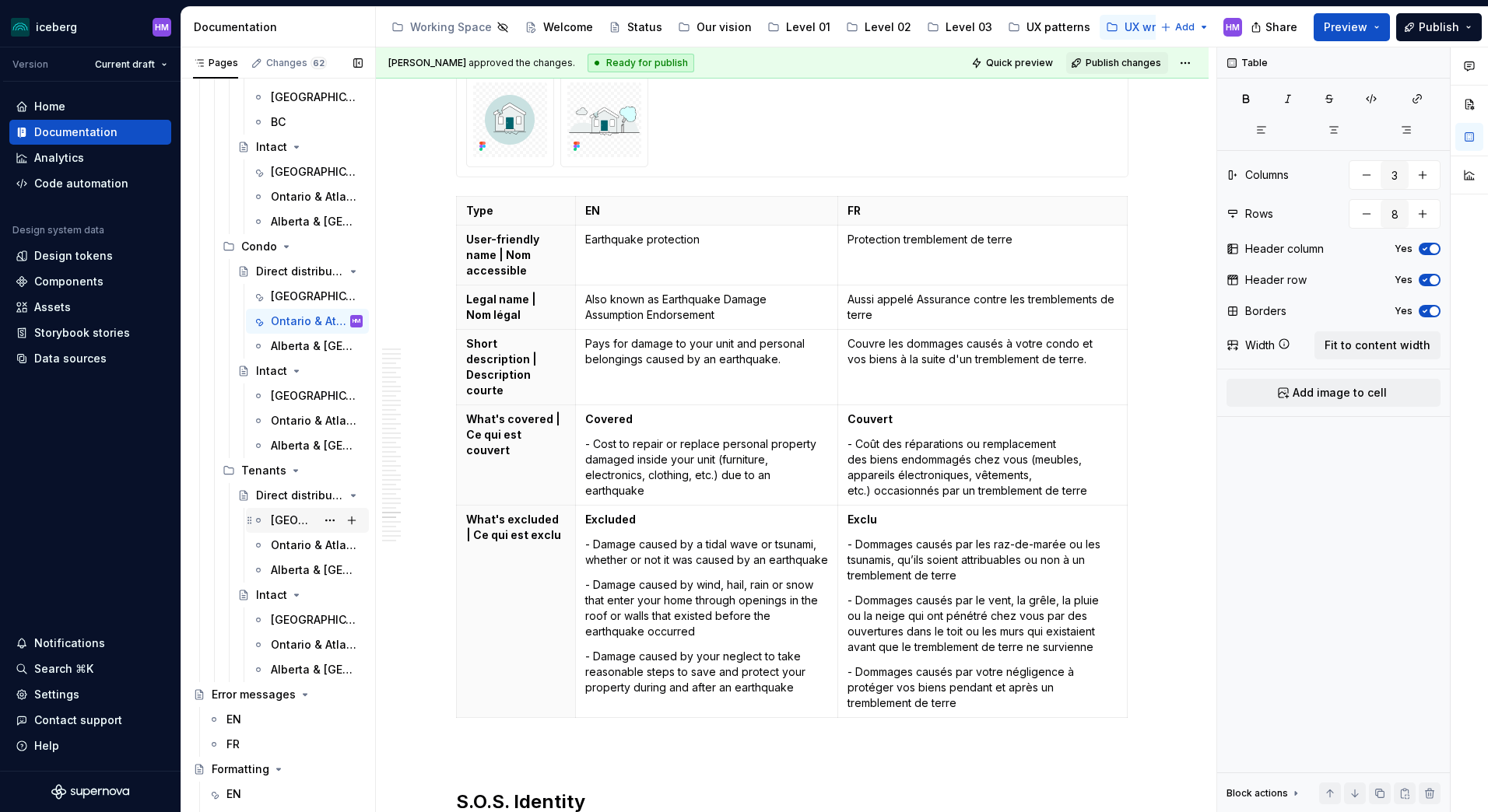
click at [277, 516] on div "[GEOGRAPHIC_DATA]" at bounding box center [293, 521] width 45 height 15
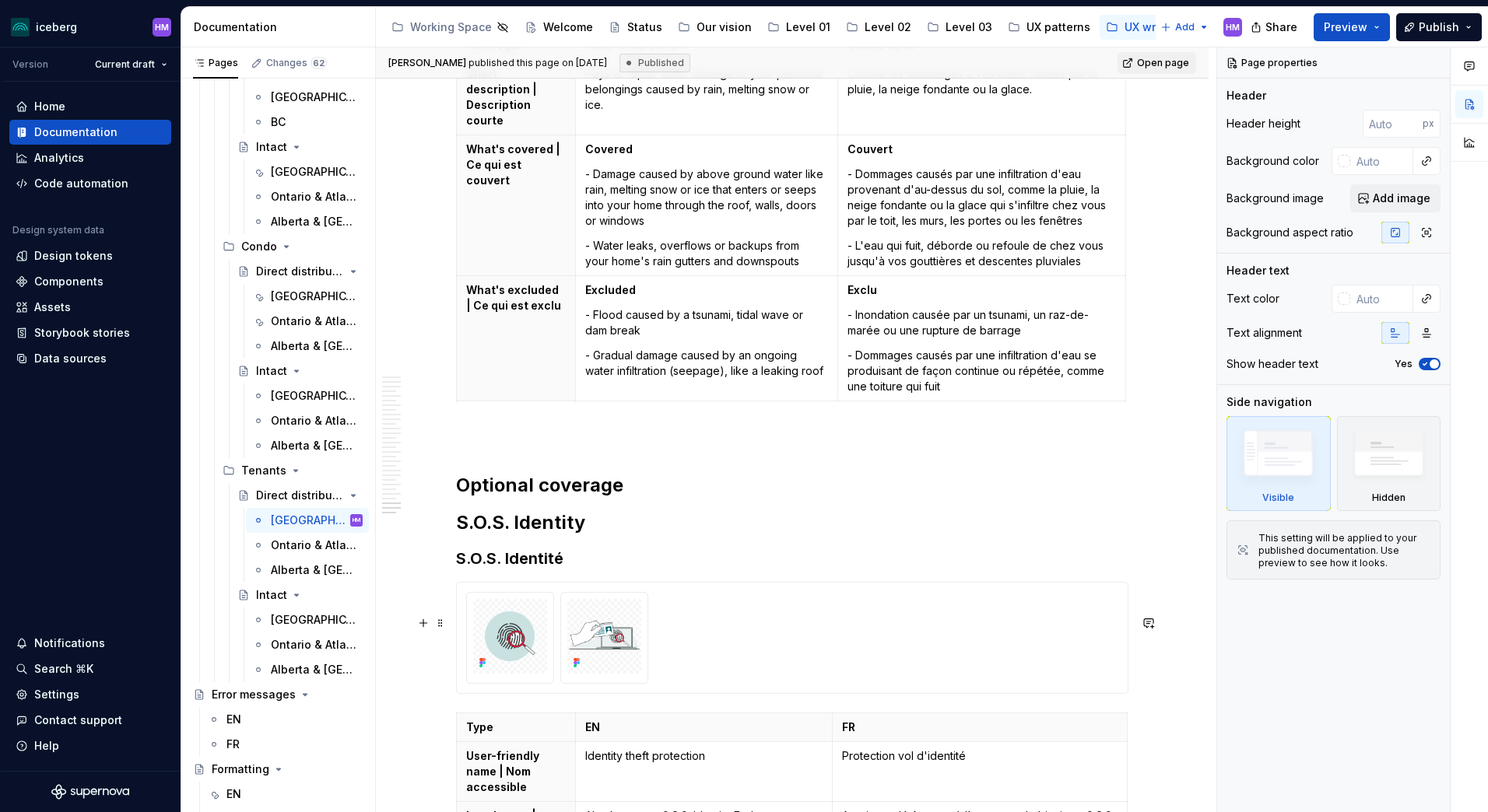
scroll to position [10436, 0]
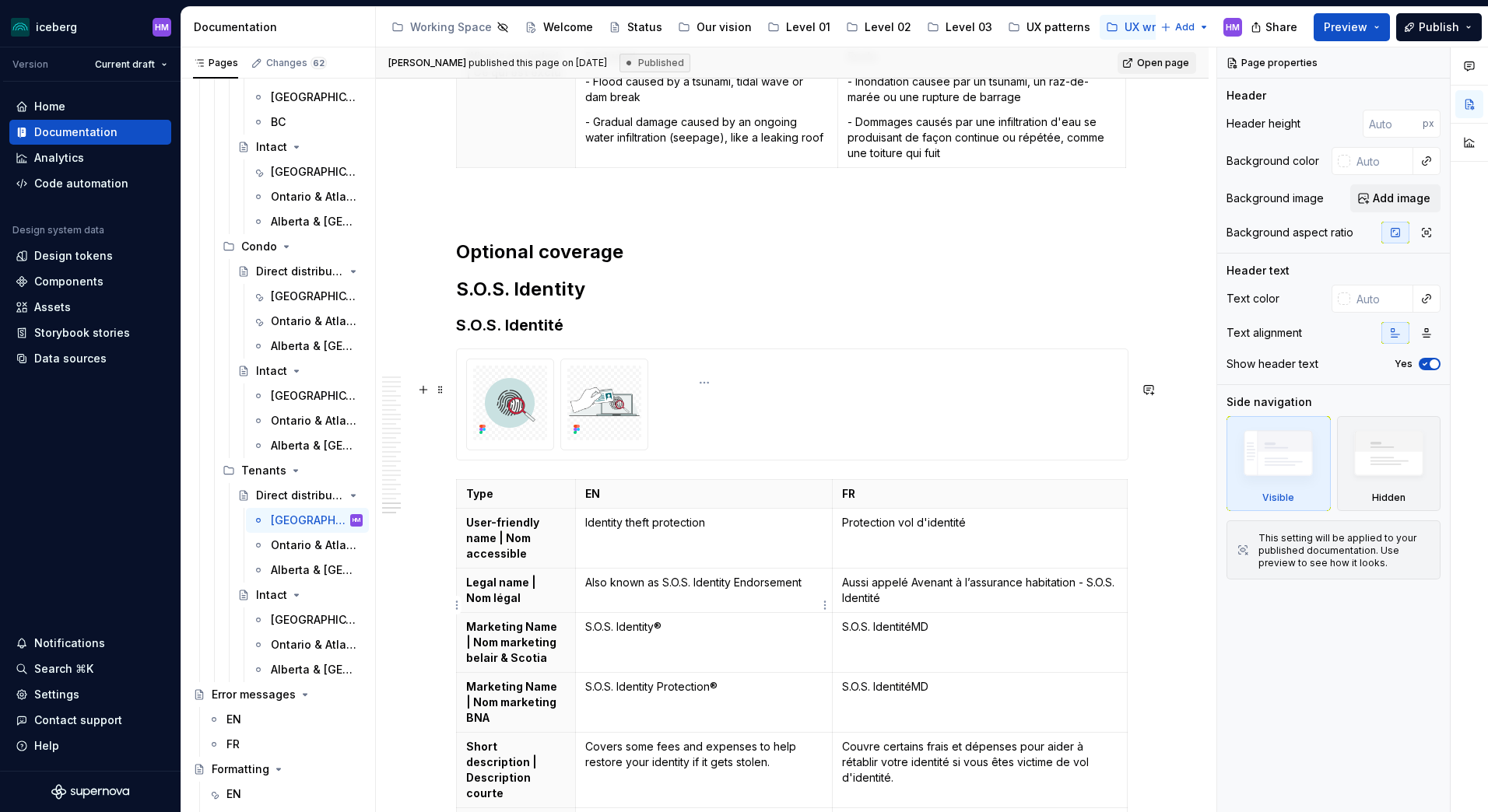
click at [668, 680] on p "S.O.S. Identity Protection®" at bounding box center [704, 687] width 238 height 15
type textarea "*"
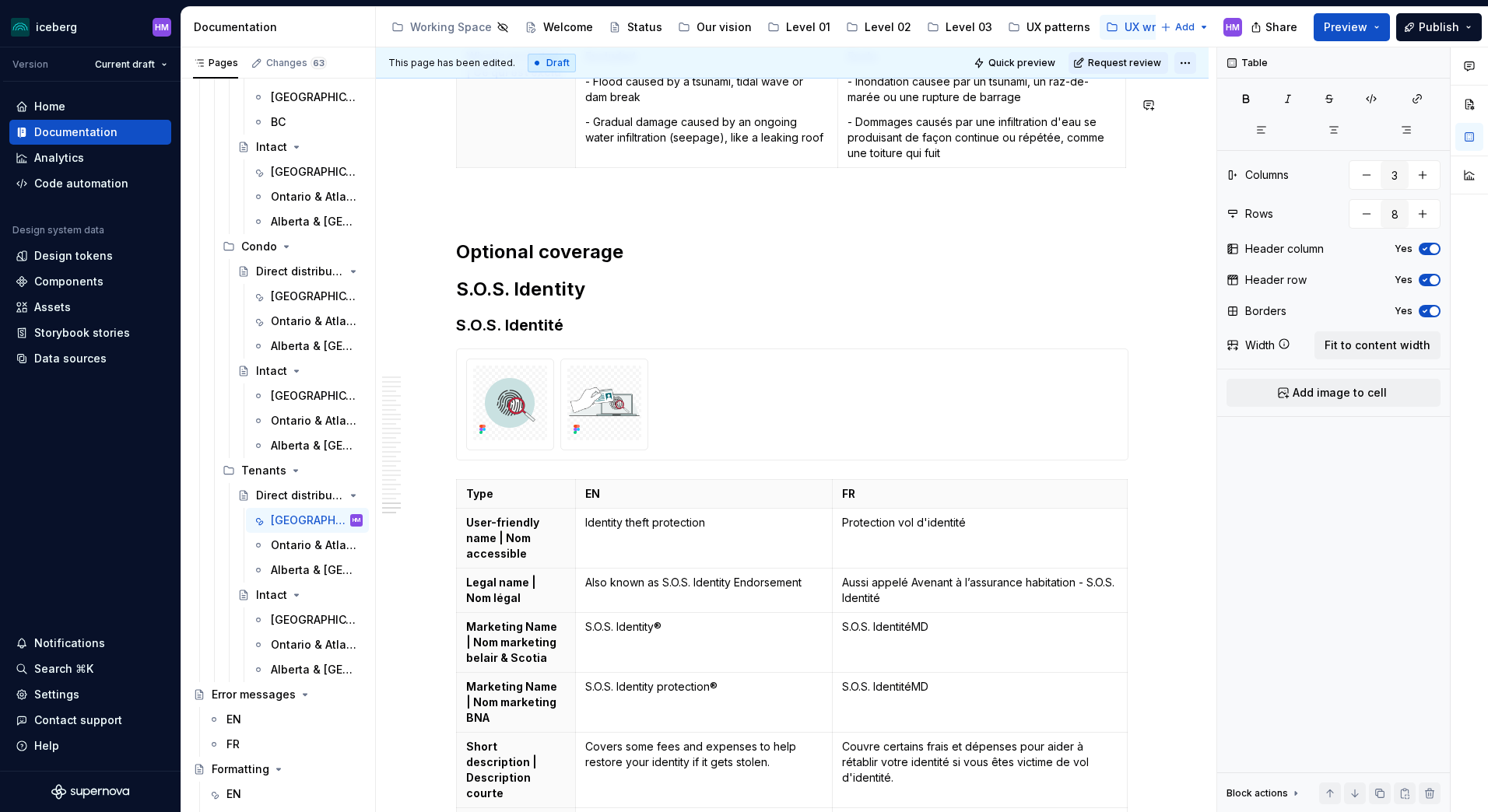
click at [1185, 62] on html "iceberg HM Version Current draft Home Documentation Analytics Code automation D…" at bounding box center [744, 406] width 1488 height 812
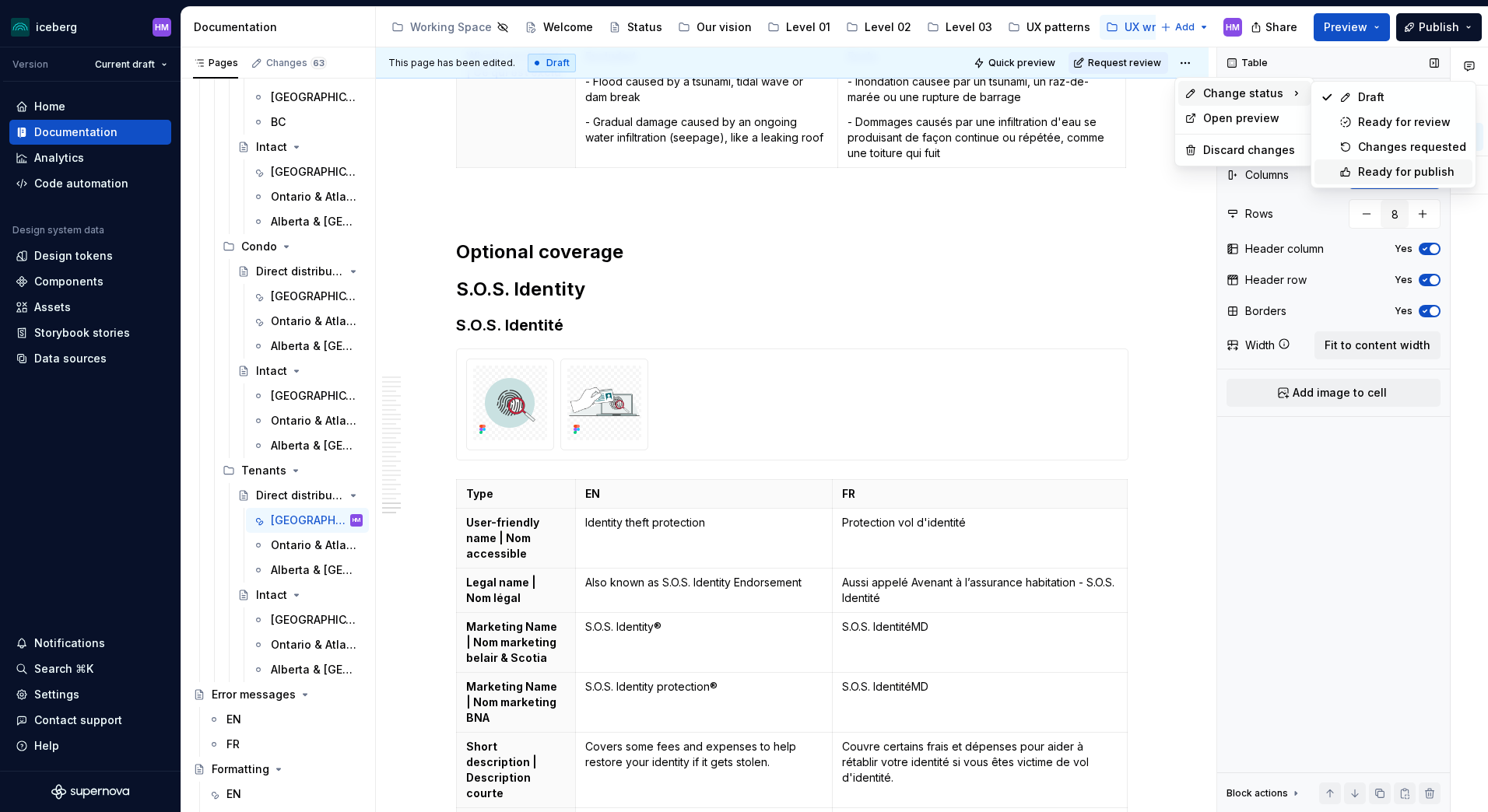
click at [1372, 170] on div "Ready for publish" at bounding box center [1413, 172] width 108 height 15
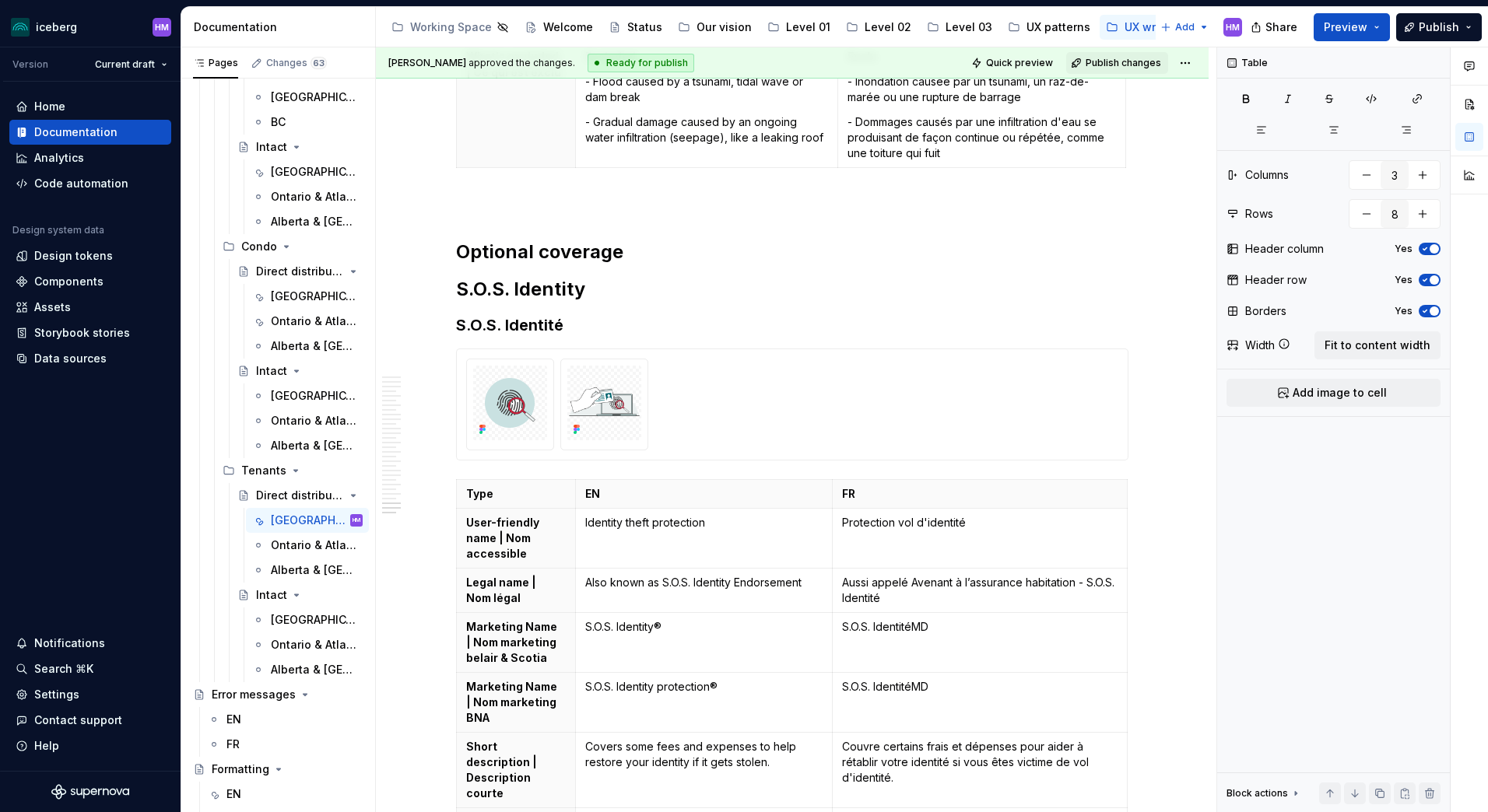
scroll to position [10069, 0]
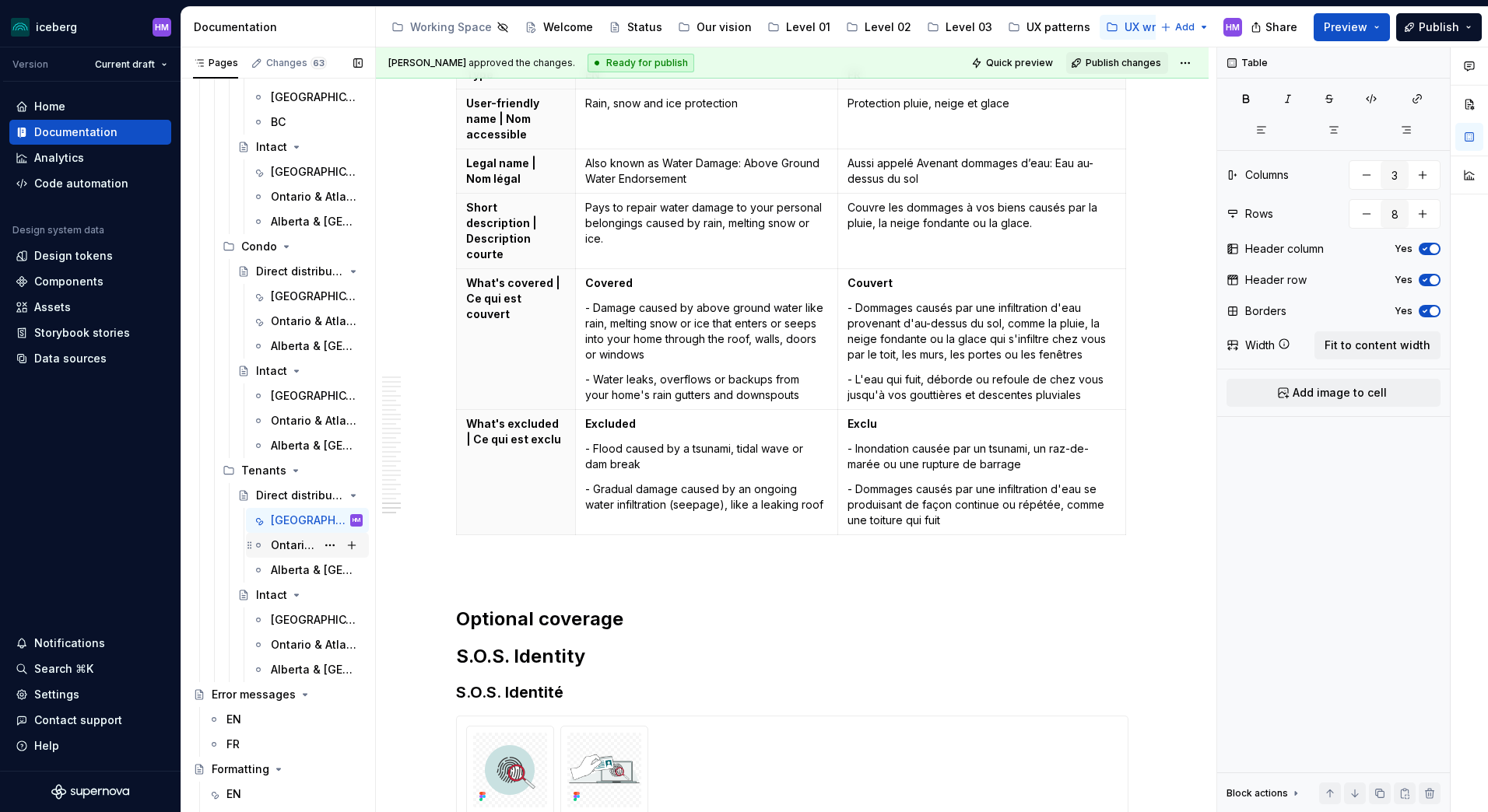
click at [290, 551] on div "Ontario & Atlantic" at bounding box center [293, 545] width 45 height 15
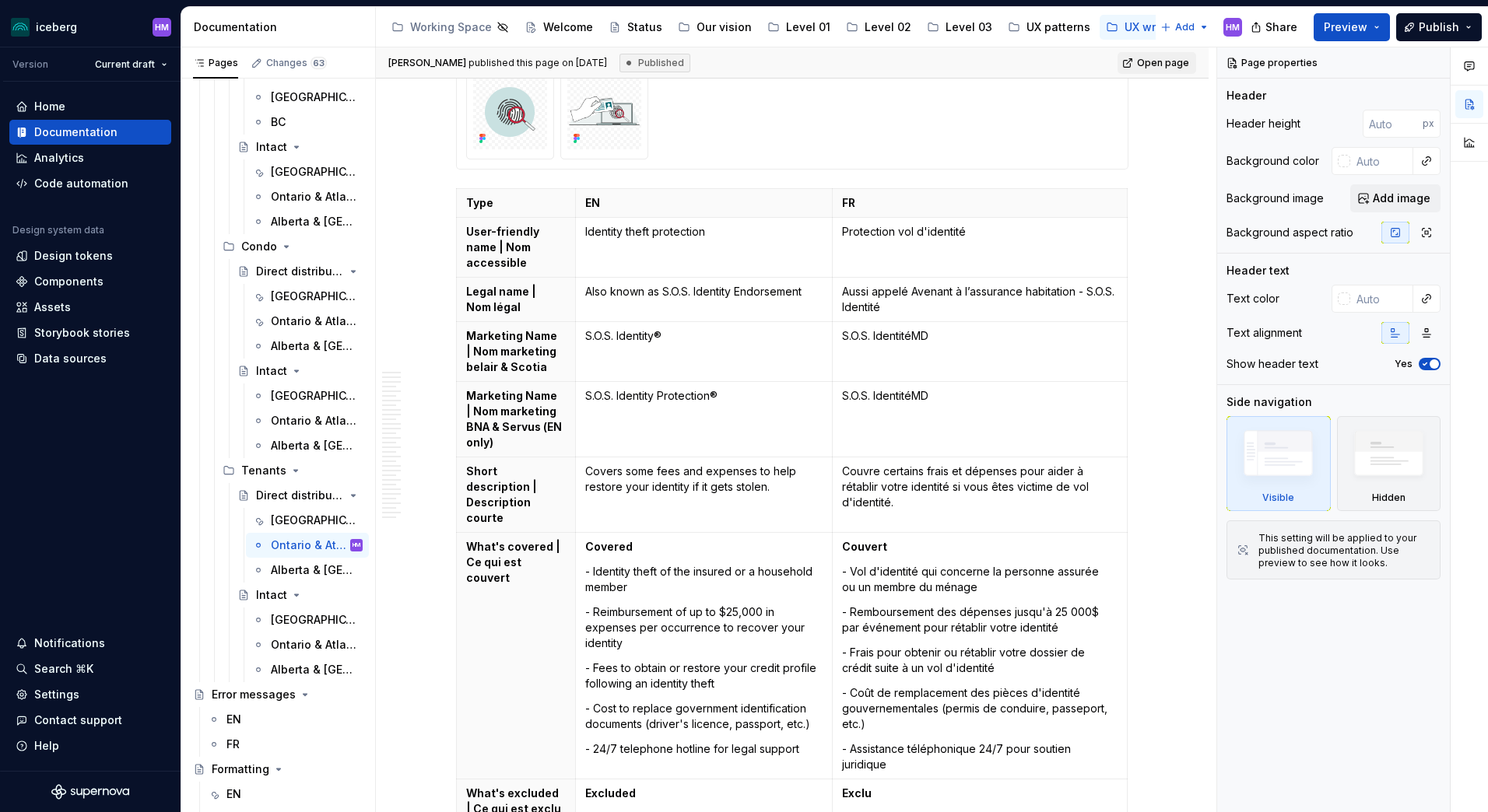
scroll to position [9842, 0]
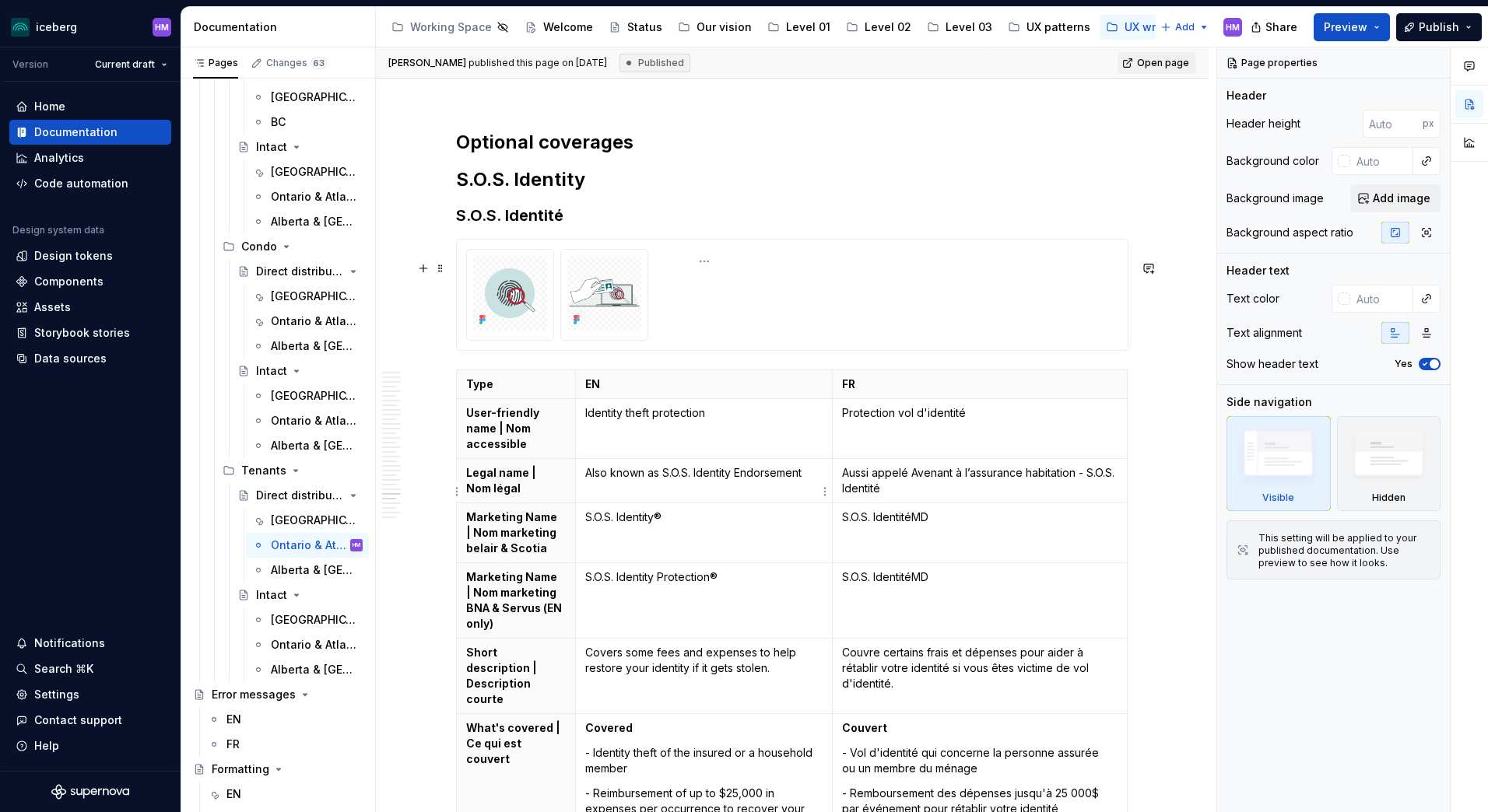
click at [665, 569] on p "S.O.S. Identity Protection®" at bounding box center [704, 577] width 238 height 15
type textarea "*"
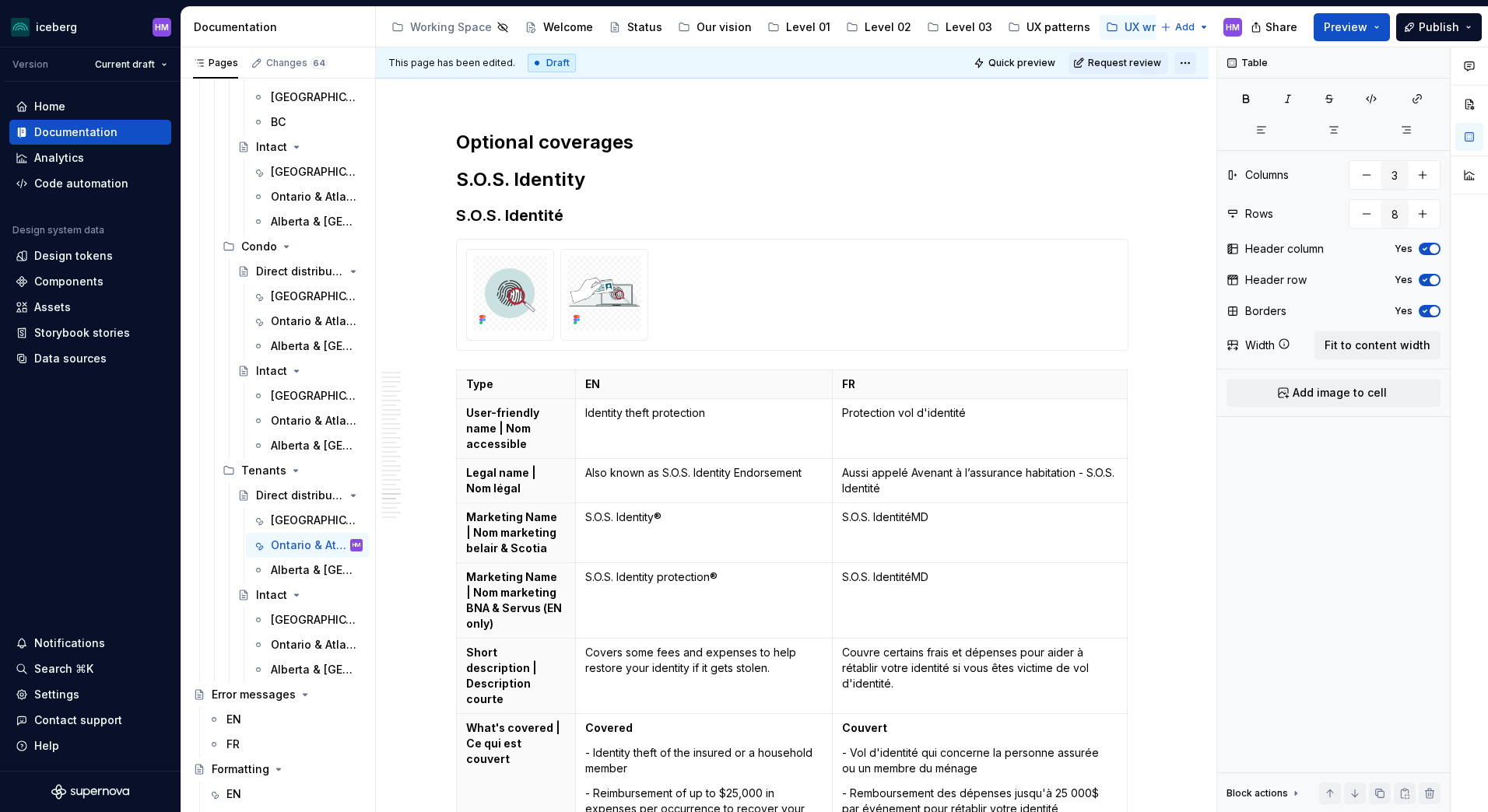
click at [1184, 63] on html "iceberg HM Version Current draft Home Documentation Analytics Code automation D…" at bounding box center [744, 406] width 1488 height 812
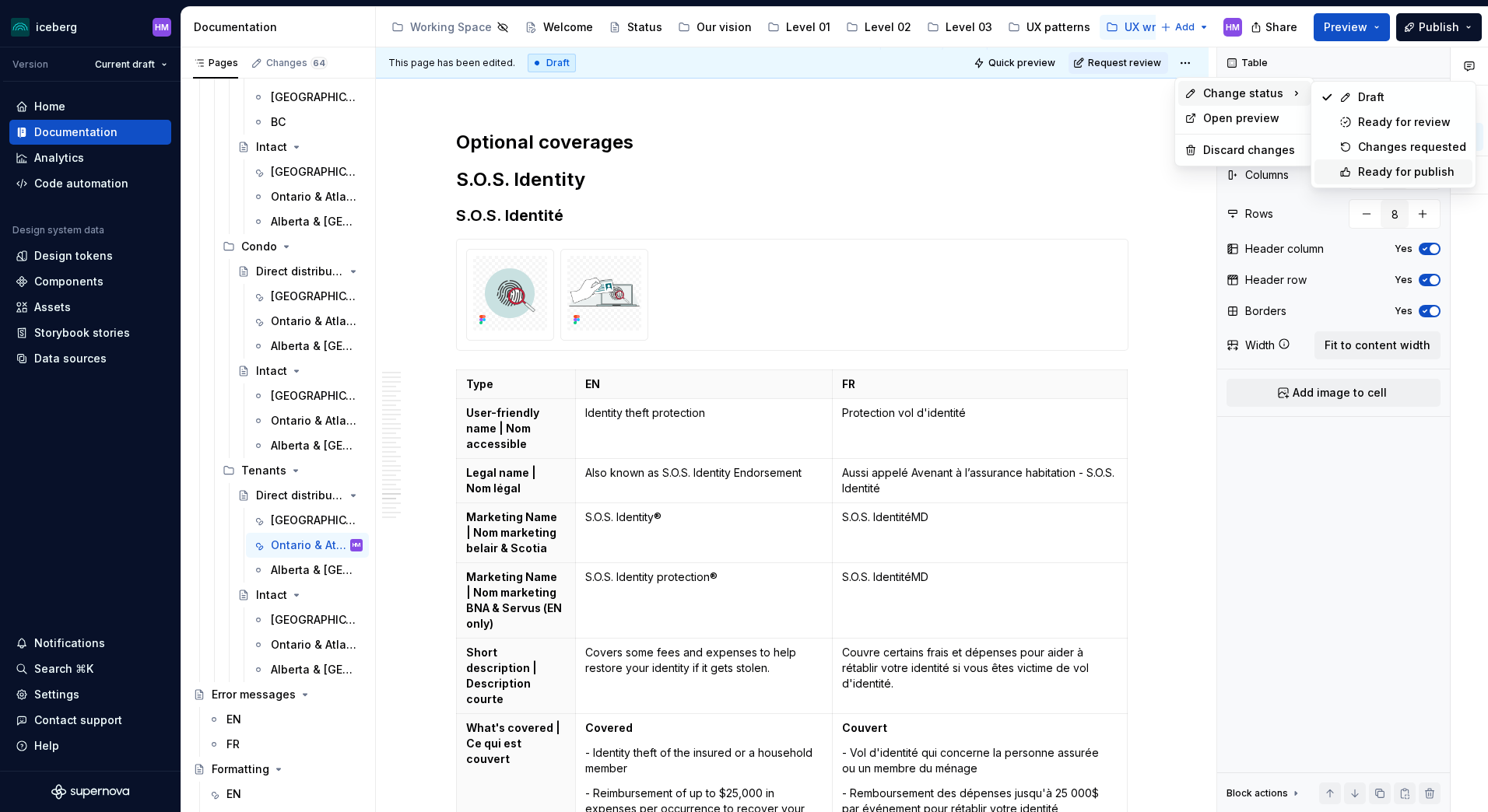
click at [1387, 178] on div "Ready for publish" at bounding box center [1413, 172] width 108 height 15
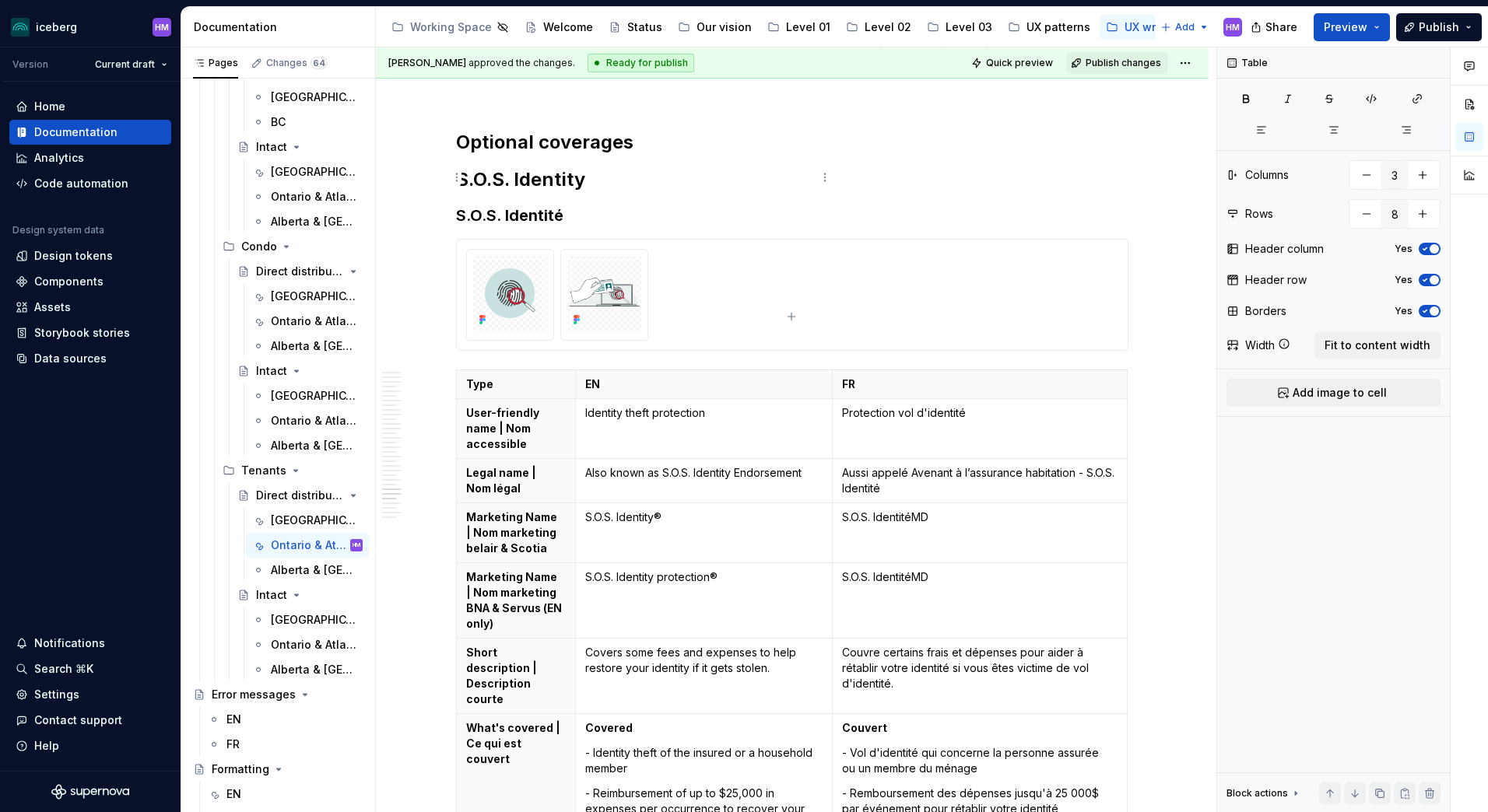
scroll to position [9475, 0]
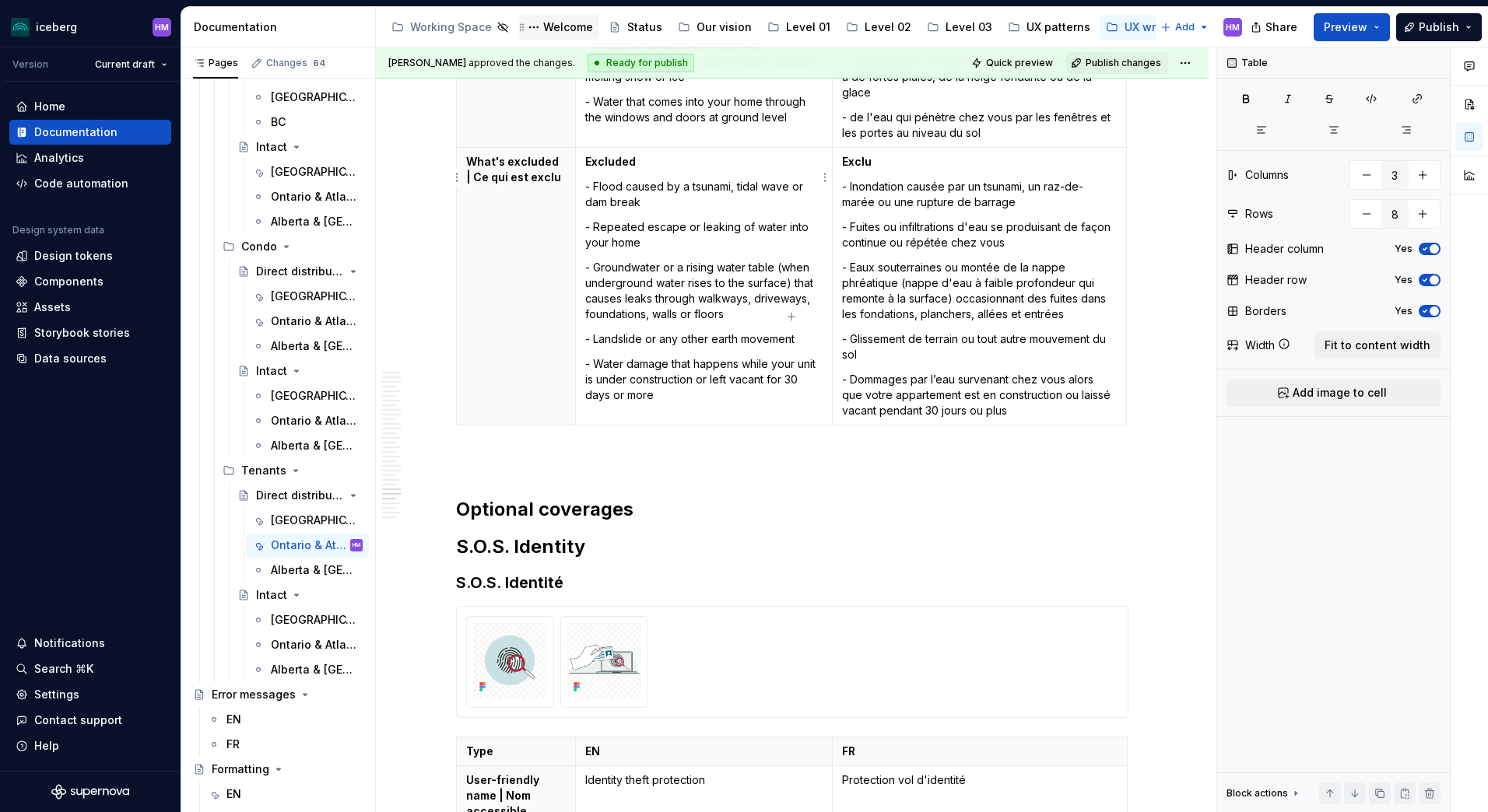
type textarea "*"
